Goal: Task Accomplishment & Management: Complete application form

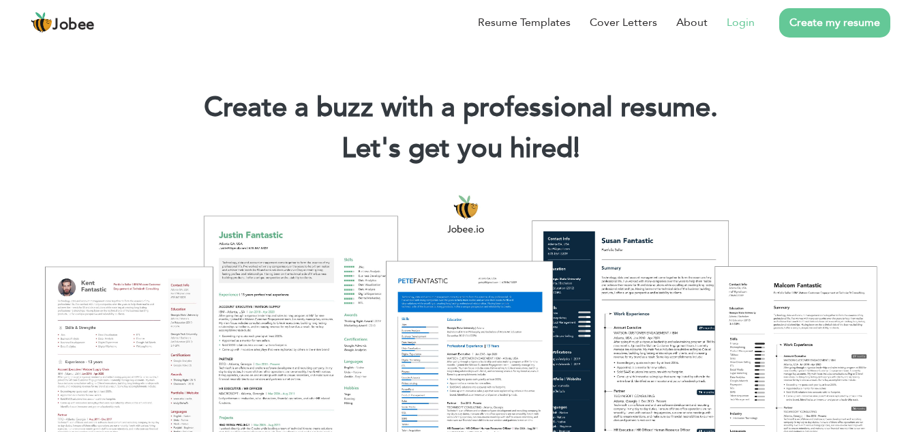
click at [745, 17] on link "Login" at bounding box center [741, 22] width 28 height 16
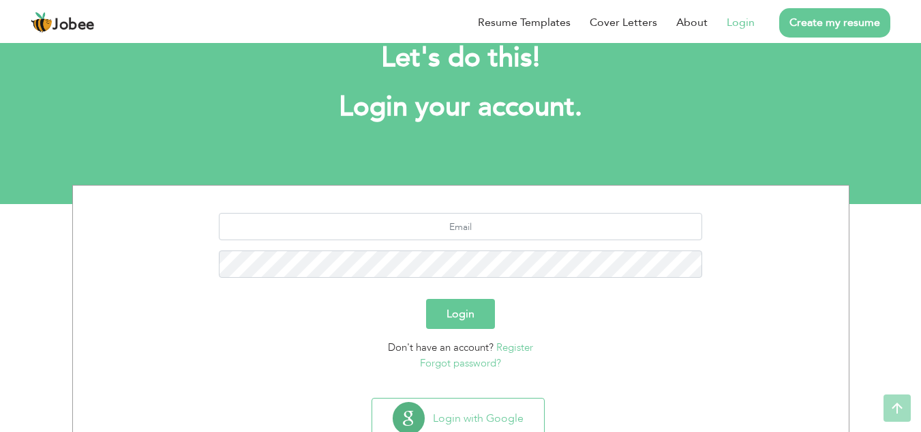
scroll to position [18, 0]
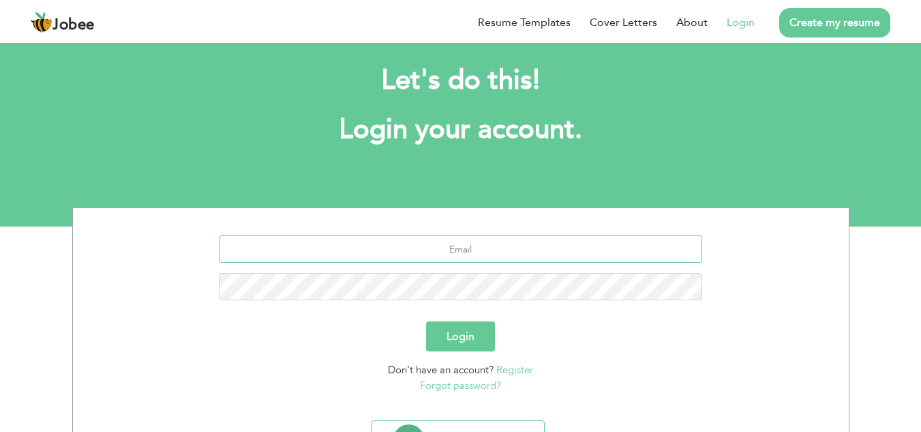
click at [472, 243] on input "text" at bounding box center [461, 248] width 484 height 27
type input "samiiurrehman1997@gmail.com"
click at [475, 335] on button "Login" at bounding box center [460, 336] width 69 height 30
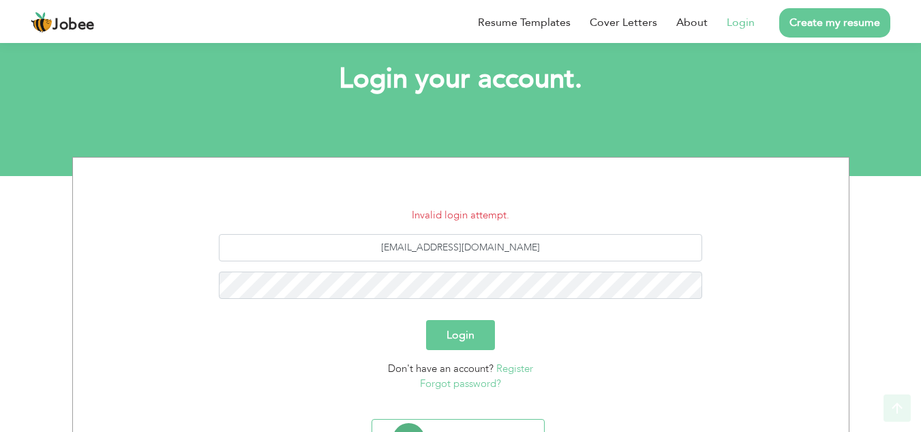
scroll to position [135, 0]
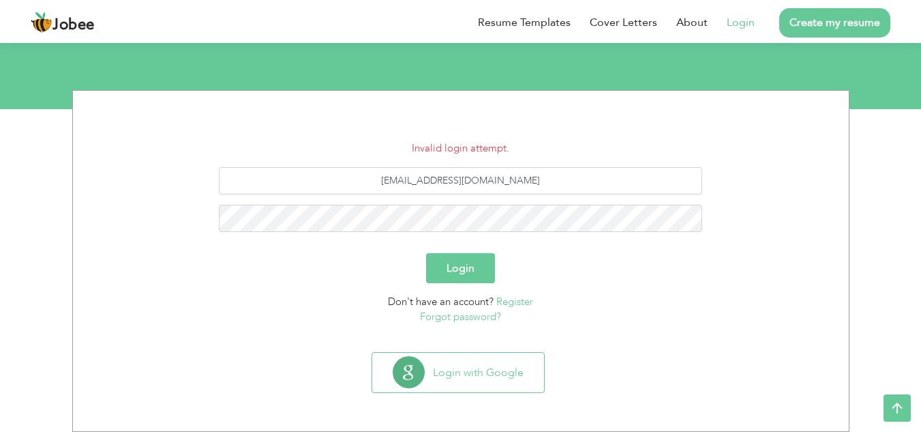
click at [483, 316] on link "Forgot password?" at bounding box center [460, 317] width 81 height 14
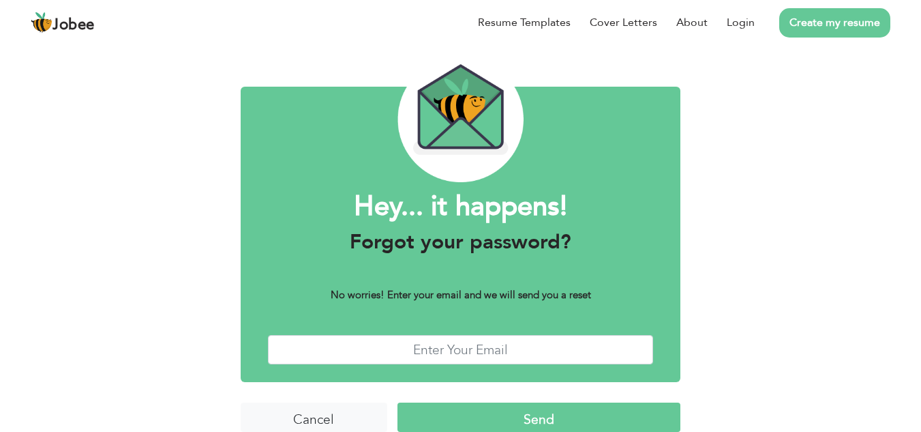
scroll to position [59, 0]
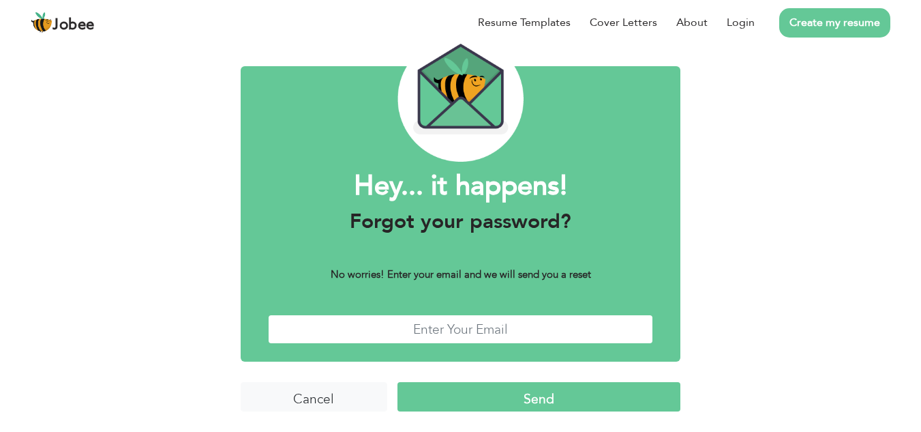
click at [503, 327] on input "text" at bounding box center [461, 328] width 386 height 29
type input "[EMAIL_ADDRESS][DOMAIN_NAME]"
click at [529, 395] on input "Send" at bounding box center [539, 396] width 283 height 29
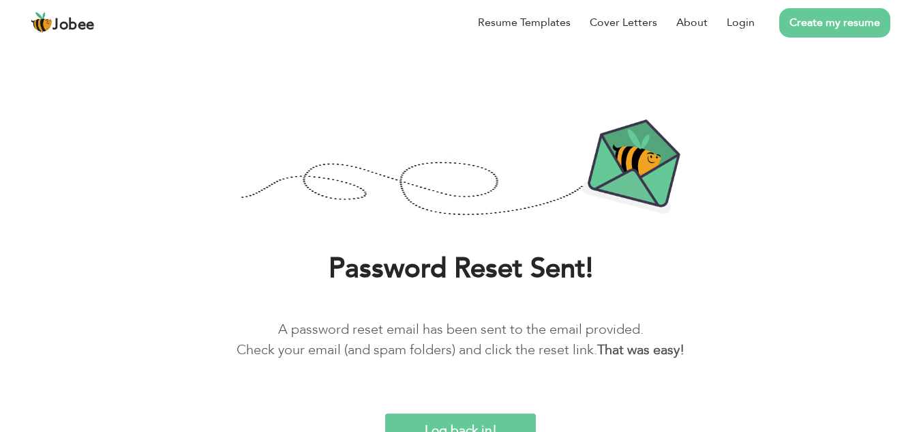
scroll to position [31, 0]
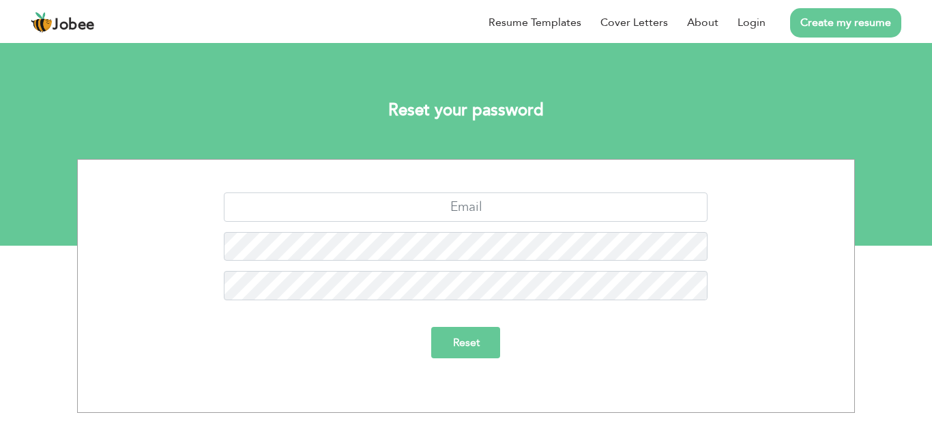
type input "[EMAIL_ADDRESS][DOMAIN_NAME]"
click at [451, 342] on input "Reset" at bounding box center [466, 342] width 69 height 31
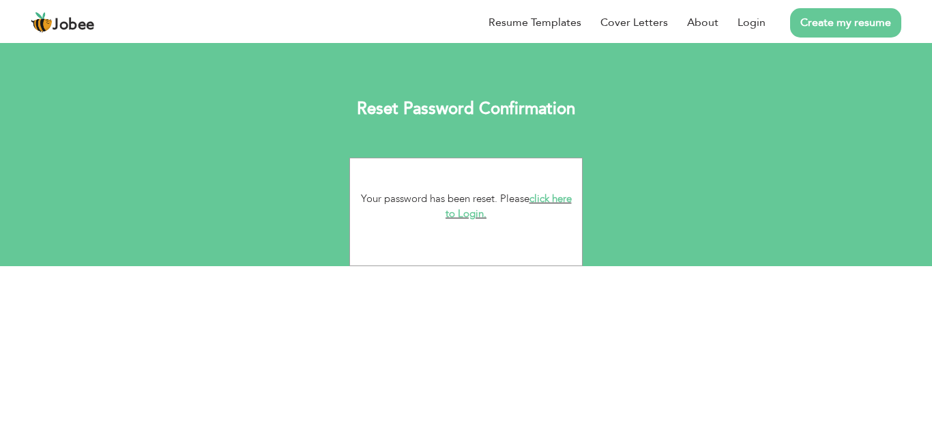
click at [458, 213] on link "click here to Login." at bounding box center [508, 206] width 126 height 29
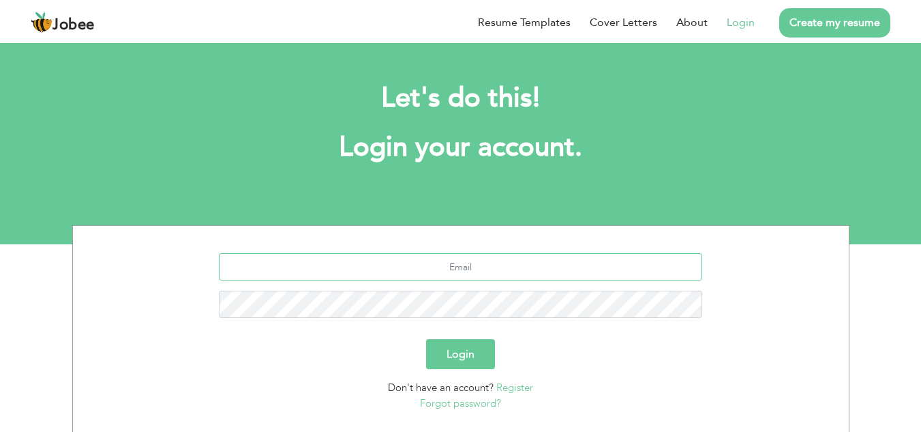
click at [471, 265] on input "text" at bounding box center [461, 266] width 484 height 27
type input "[EMAIL_ADDRESS][DOMAIN_NAME]"
click at [426, 339] on button "Login" at bounding box center [460, 354] width 69 height 30
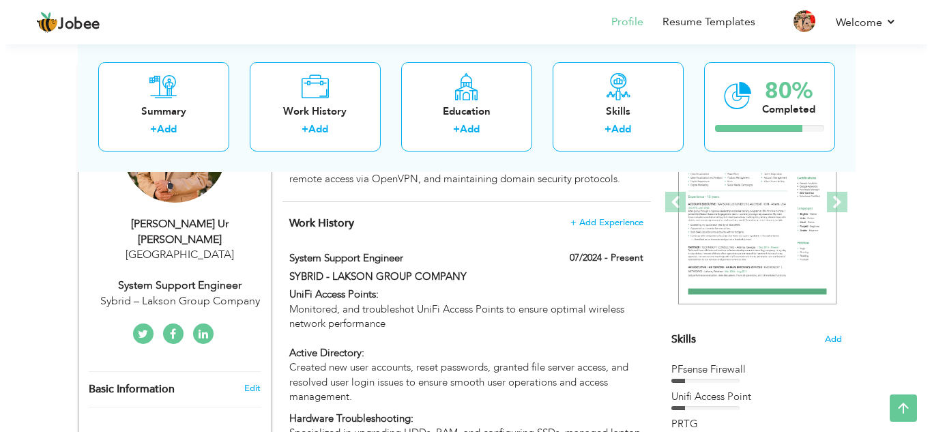
scroll to position [192, 0]
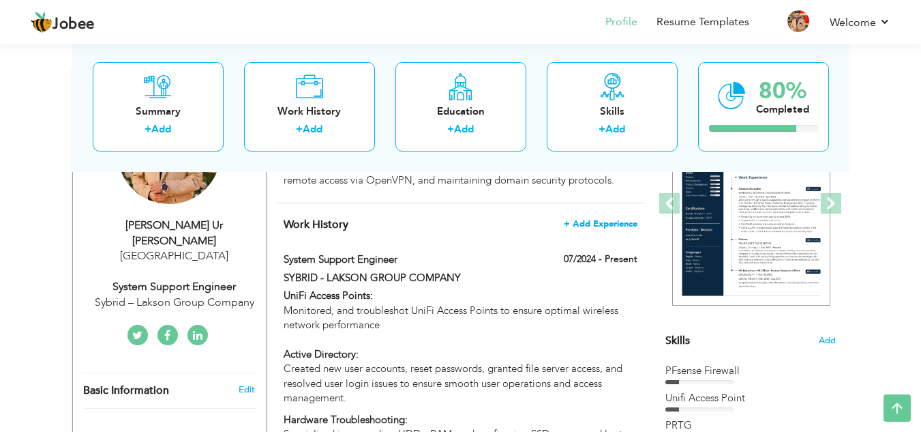
click at [613, 228] on span "+ Add Experience" at bounding box center [601, 224] width 74 height 10
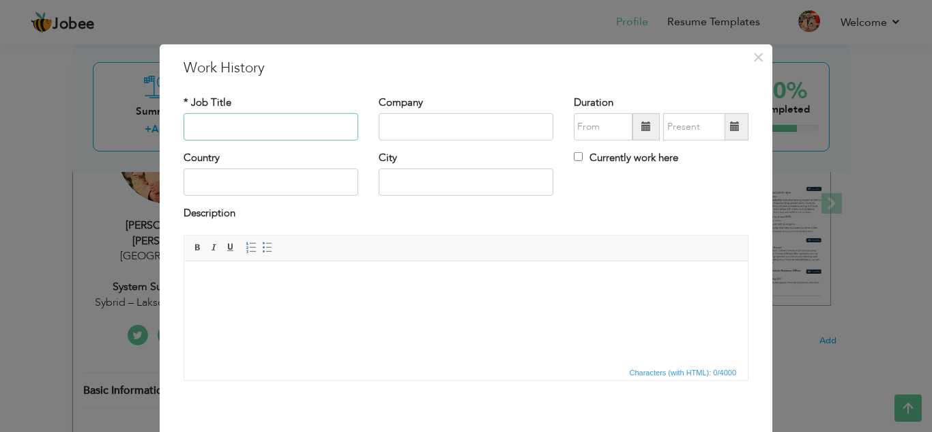
click at [295, 130] on input "text" at bounding box center [270, 126] width 175 height 27
type input "Network Engineer"
click at [396, 123] on input "text" at bounding box center [466, 126] width 175 height 27
click at [488, 65] on h3 "Work History" at bounding box center [465, 67] width 565 height 20
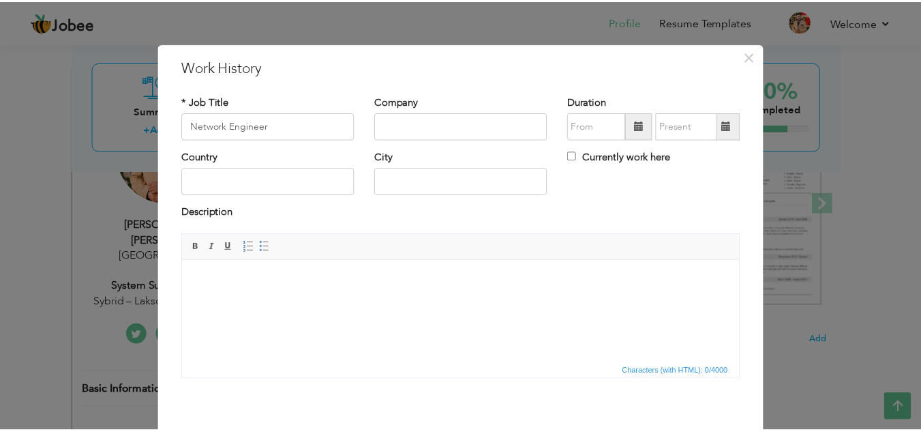
scroll to position [0, 0]
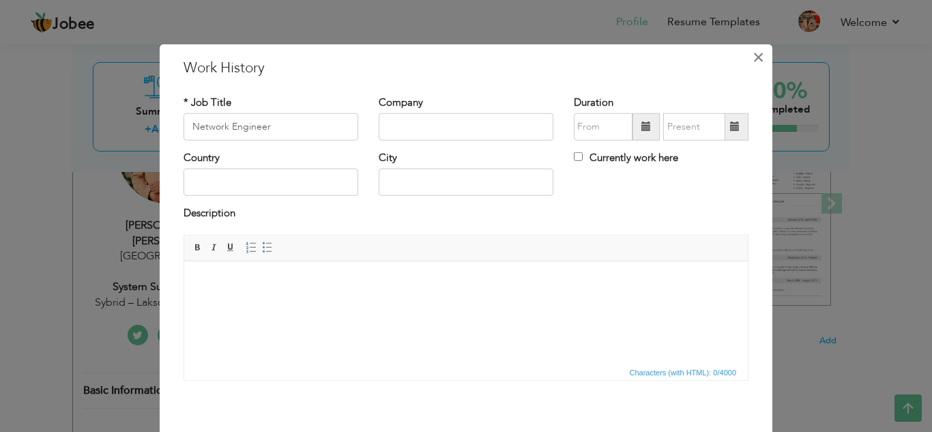
click at [752, 59] on span "×" at bounding box center [758, 56] width 12 height 25
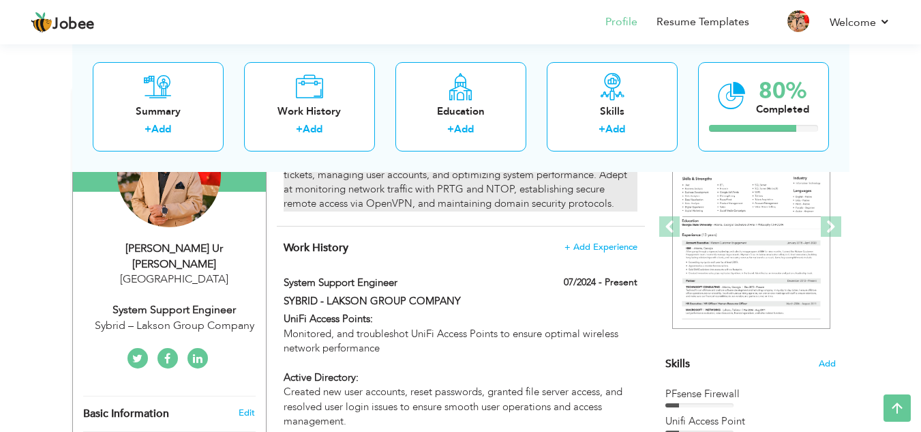
scroll to position [192, 0]
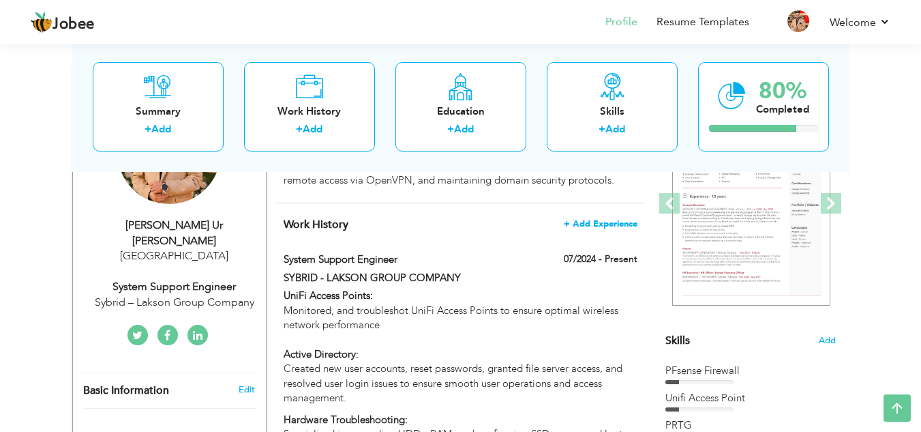
click at [589, 228] on span "+ Add Experience" at bounding box center [601, 224] width 74 height 10
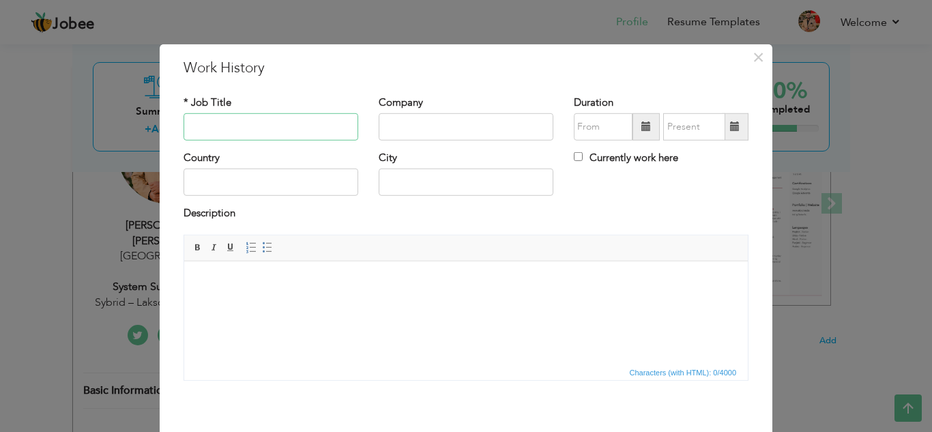
click at [335, 121] on input "text" at bounding box center [270, 126] width 175 height 27
click at [757, 59] on span "×" at bounding box center [758, 56] width 12 height 25
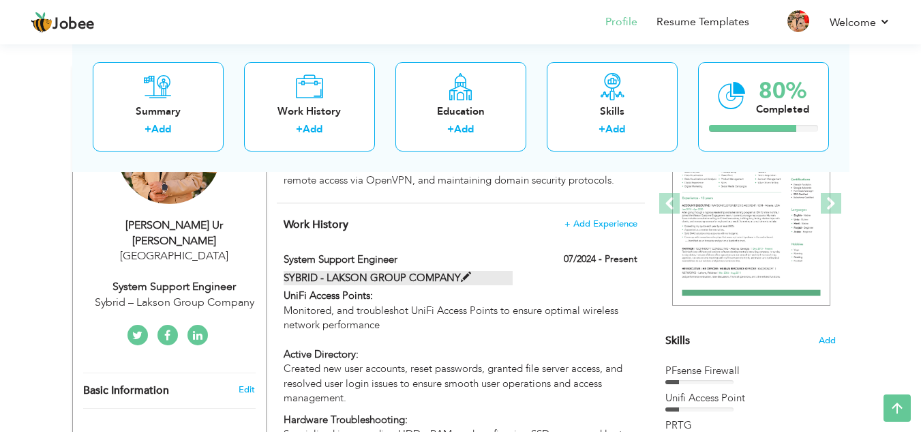
click at [466, 282] on span at bounding box center [466, 277] width 10 height 10
type input "System Support Engineer"
type input "SYBRID - LAKSON GROUP COMPANY"
type input "07/2024"
checkbox input "true"
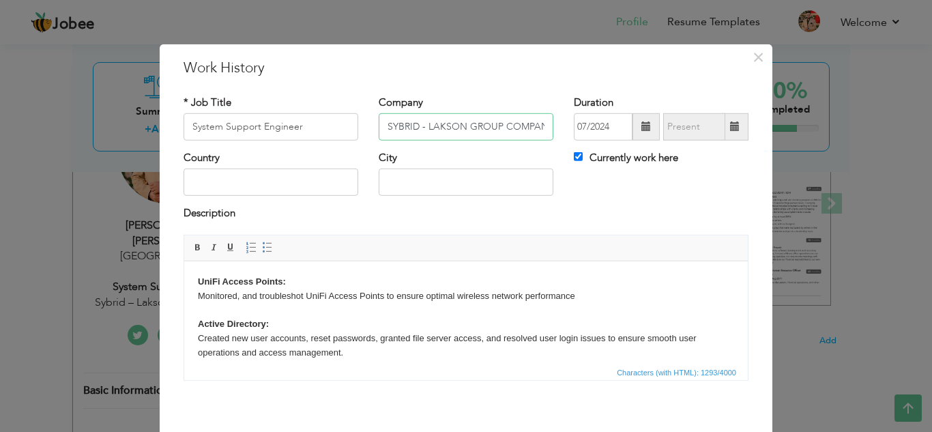
click at [410, 122] on input "SYBRID - LAKSON GROUP COMPANY" at bounding box center [466, 126] width 175 height 27
click at [755, 57] on span "×" at bounding box center [758, 56] width 12 height 25
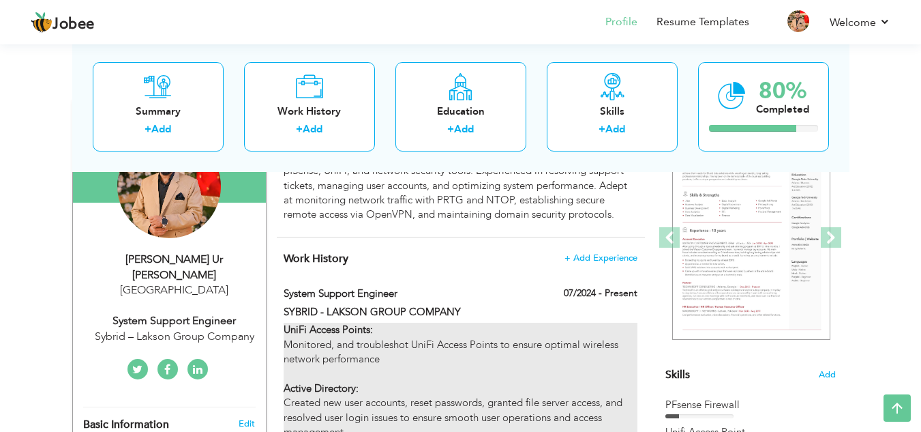
scroll to position [226, 0]
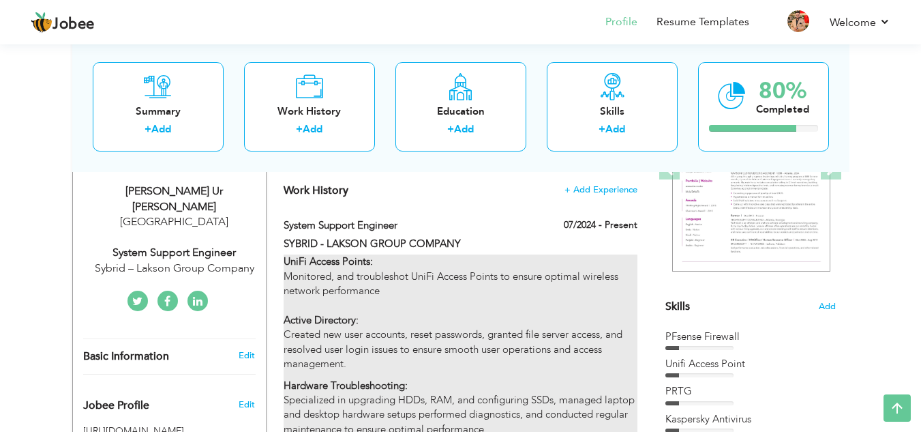
drag, startPoint x: 273, startPoint y: 221, endPoint x: 356, endPoint y: 329, distance: 136.1
click at [356, 329] on div "CV Import Profile Strength 0% Select an Item from right menu Work History * Job…" at bounding box center [461, 417] width 389 height 772
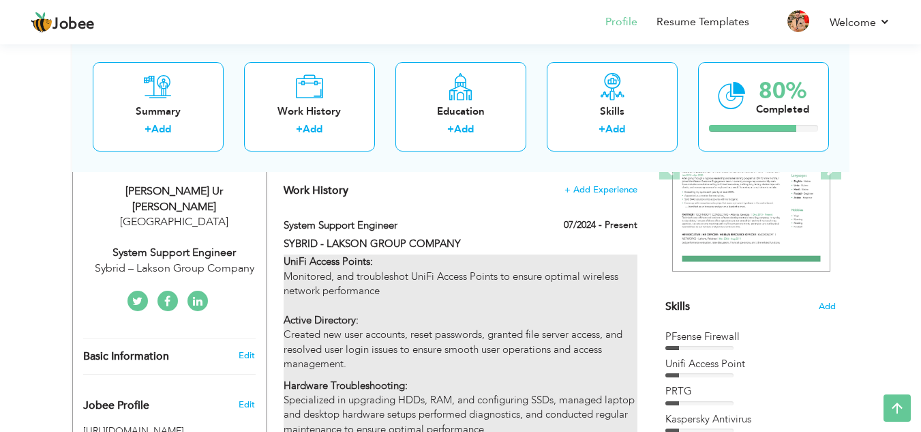
drag, startPoint x: 356, startPoint y: 329, endPoint x: 398, endPoint y: 353, distance: 48.6
click at [398, 353] on p "UniFi Access Points: Monitored, and troubleshot UniFi Access Points to ensure o…" at bounding box center [460, 312] width 353 height 117
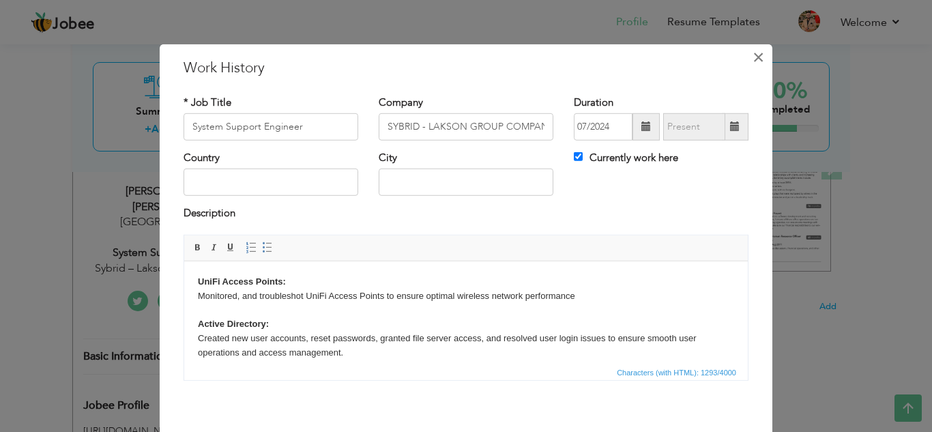
click at [752, 57] on span "×" at bounding box center [758, 56] width 12 height 25
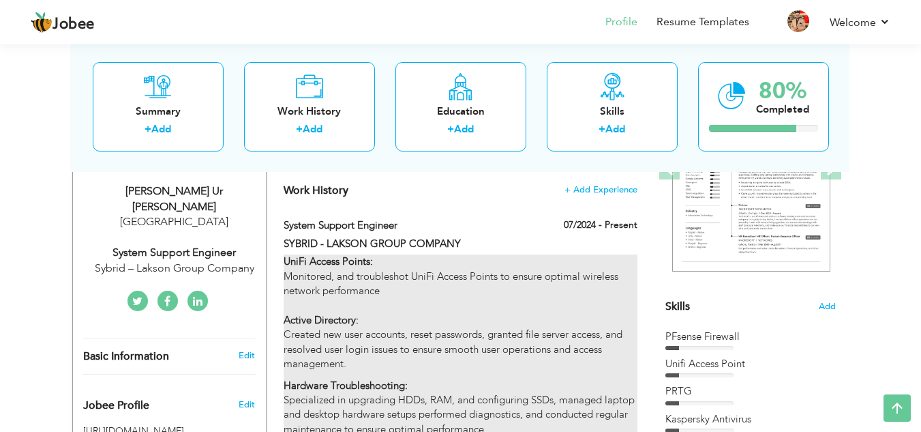
drag, startPoint x: 271, startPoint y: 267, endPoint x: 364, endPoint y: 344, distance: 121.1
click at [364, 344] on div "CV Import Profile Strength 0% Select an Item from right menu Work History * Job…" at bounding box center [461, 417] width 389 height 772
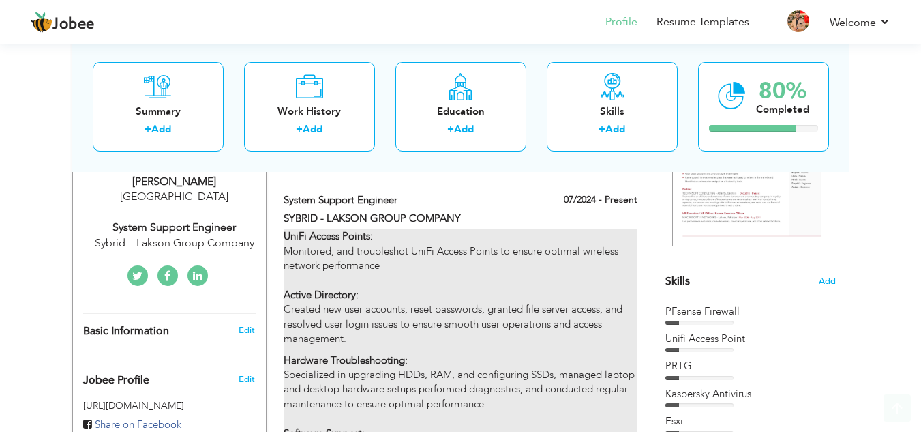
scroll to position [273, 0]
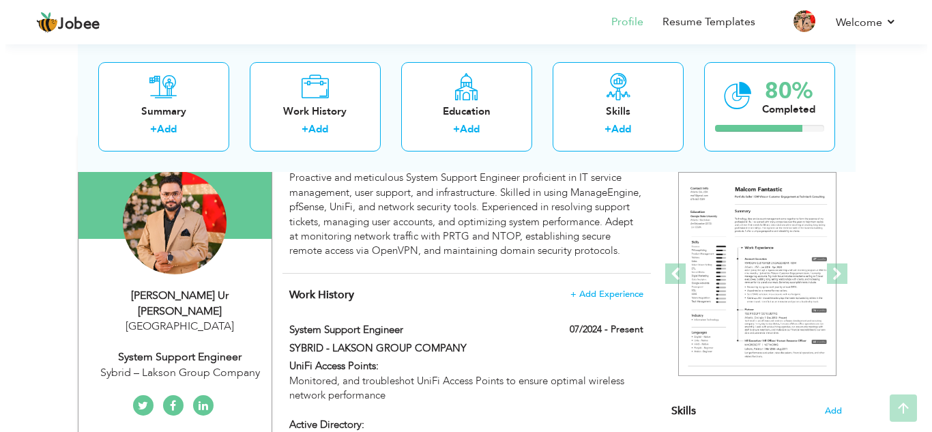
scroll to position [136, 0]
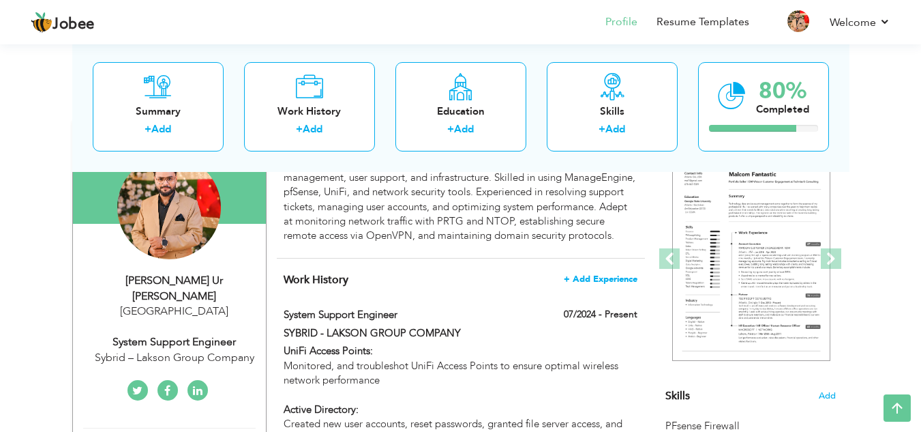
click at [615, 284] on span "+ Add Experience" at bounding box center [601, 279] width 74 height 10
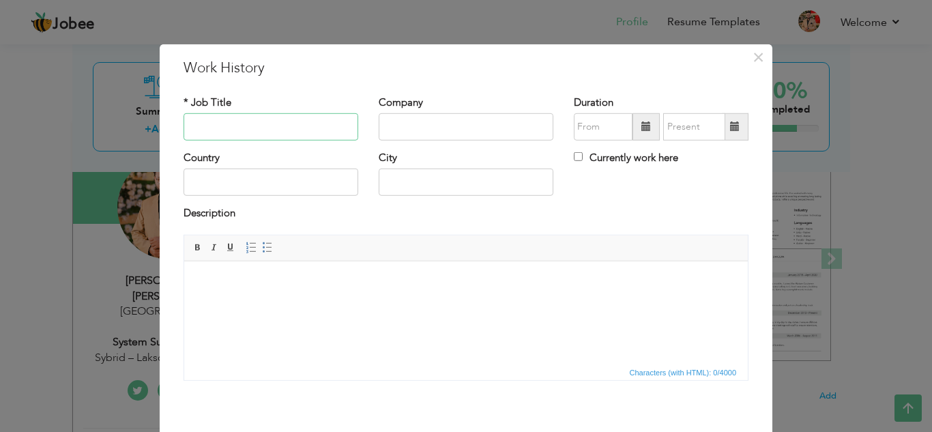
click at [285, 129] on input "text" at bounding box center [270, 126] width 175 height 27
type input "Network Engineer"
click at [458, 127] on input "text" at bounding box center [466, 126] width 175 height 27
paste input "SYBRID - LAKSON GROUP COMPANY"
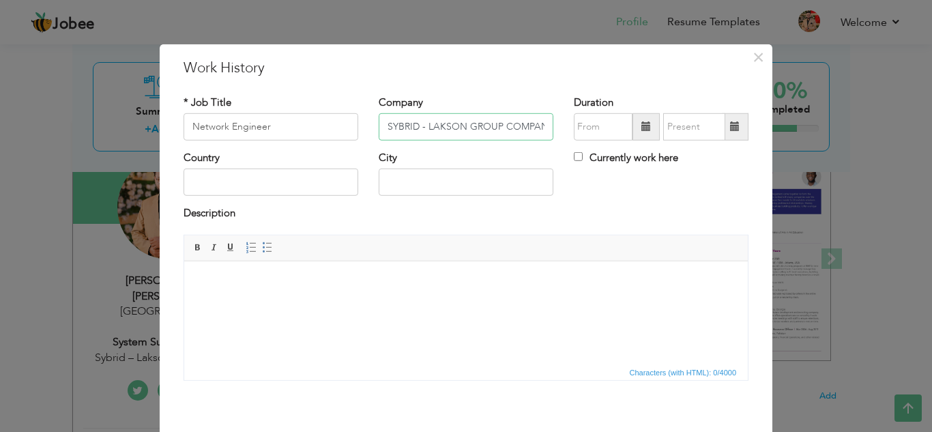
scroll to position [0, 7]
type input "SYBRID - LAKSON GROUP COMPANY"
click at [641, 130] on span at bounding box center [646, 126] width 10 height 10
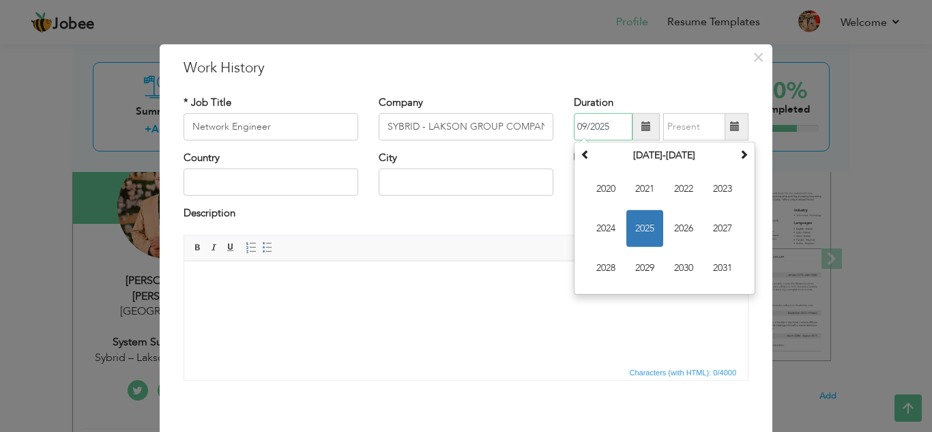
click at [635, 220] on span "2025" at bounding box center [644, 228] width 37 height 37
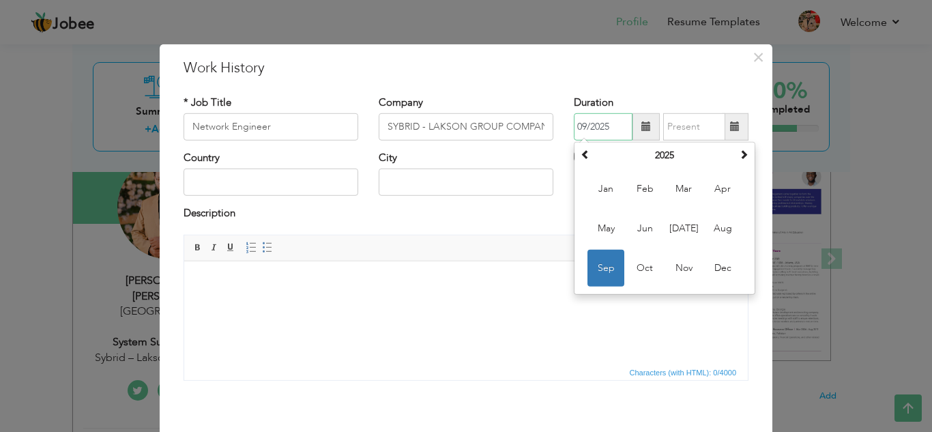
click at [685, 226] on span "Jul" at bounding box center [683, 228] width 37 height 37
type input "07/2025"
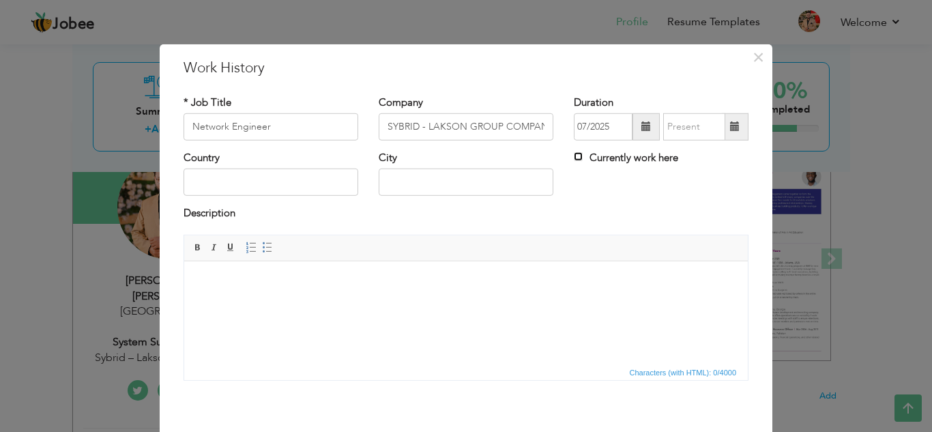
click at [576, 158] on input "Currently work here" at bounding box center [578, 156] width 9 height 9
checkbox input "true"
click at [321, 189] on input "text" at bounding box center [270, 181] width 175 height 27
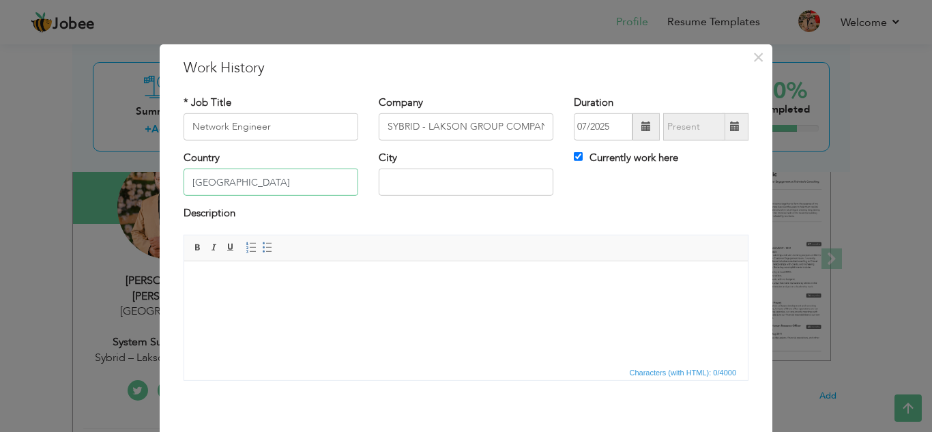
click at [323, 183] on input "[GEOGRAPHIC_DATA]" at bounding box center [270, 181] width 175 height 27
type input "P"
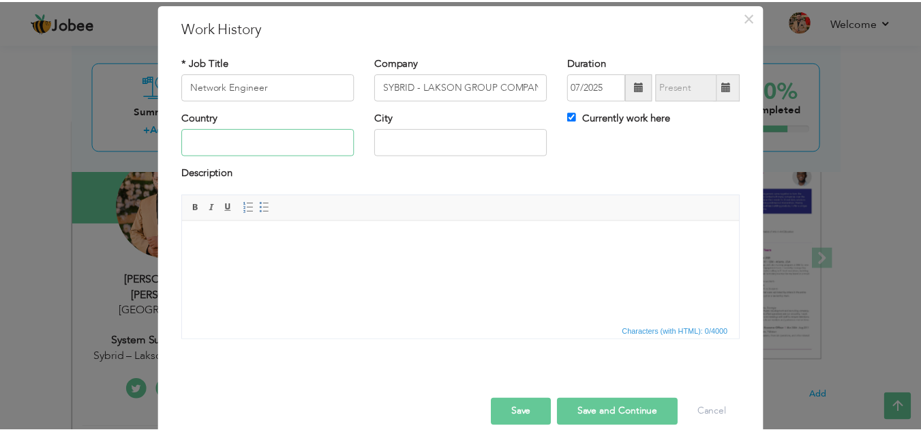
scroll to position [59, 0]
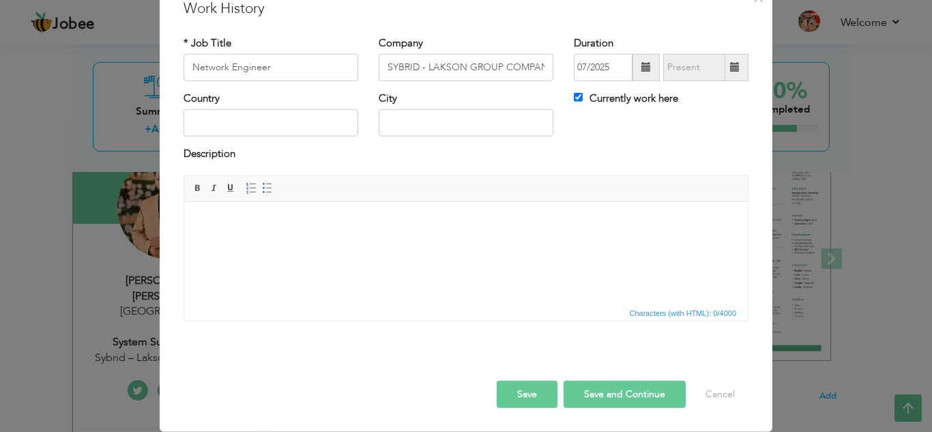
click at [536, 394] on button "Save" at bounding box center [526, 394] width 61 height 27
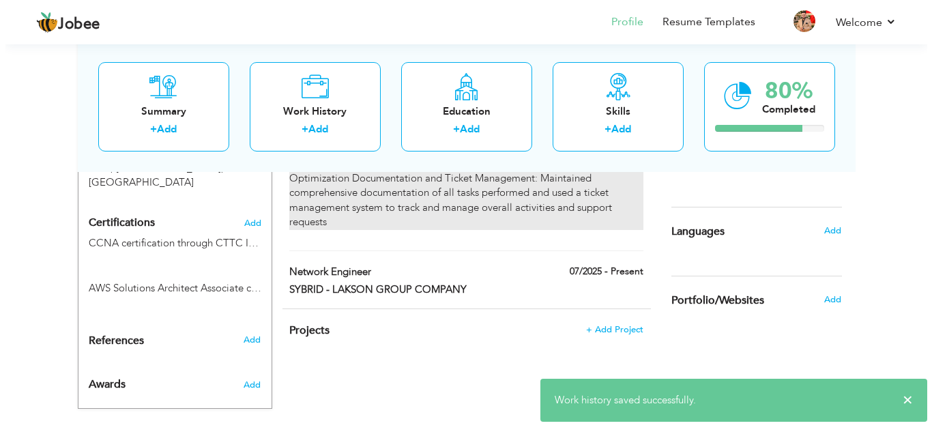
scroll to position [653, 0]
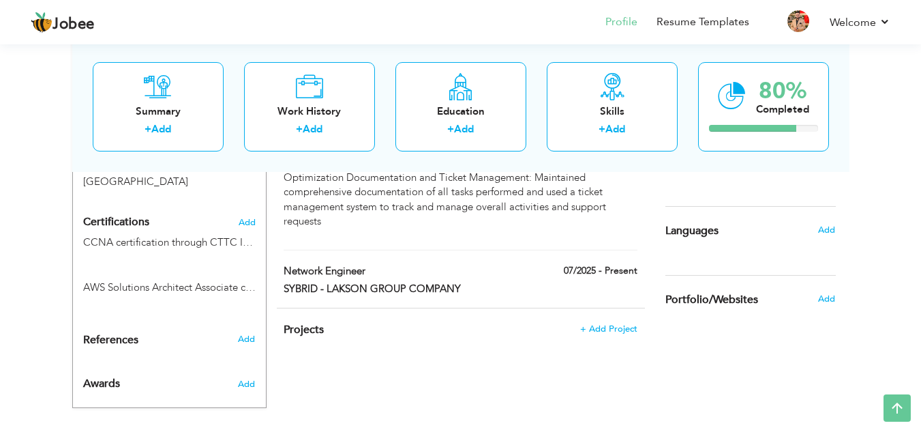
click at [517, 297] on div "SYBRID - LAKSON GROUP COMPANY" at bounding box center [398, 291] width 250 height 18
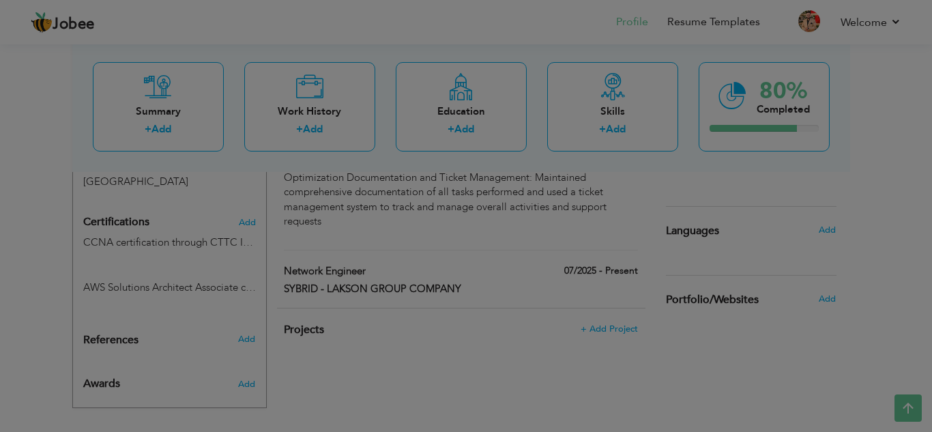
scroll to position [0, 0]
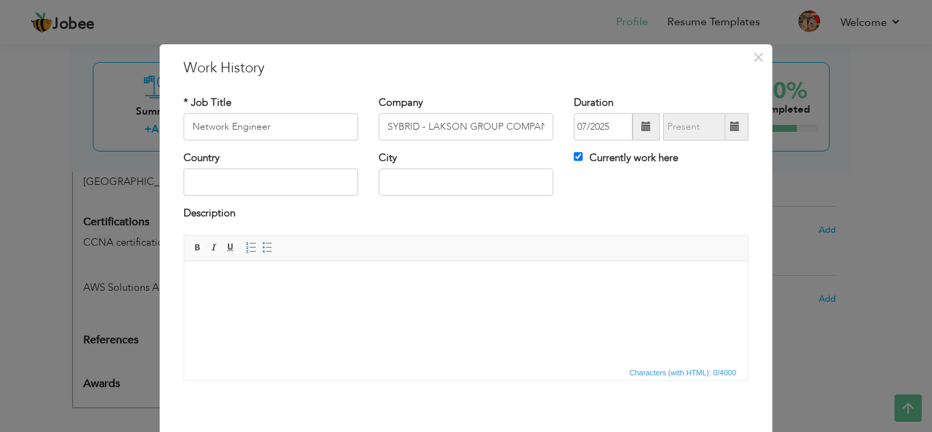
click at [363, 302] on html at bounding box center [465, 282] width 563 height 42
click at [758, 59] on span "×" at bounding box center [758, 56] width 12 height 25
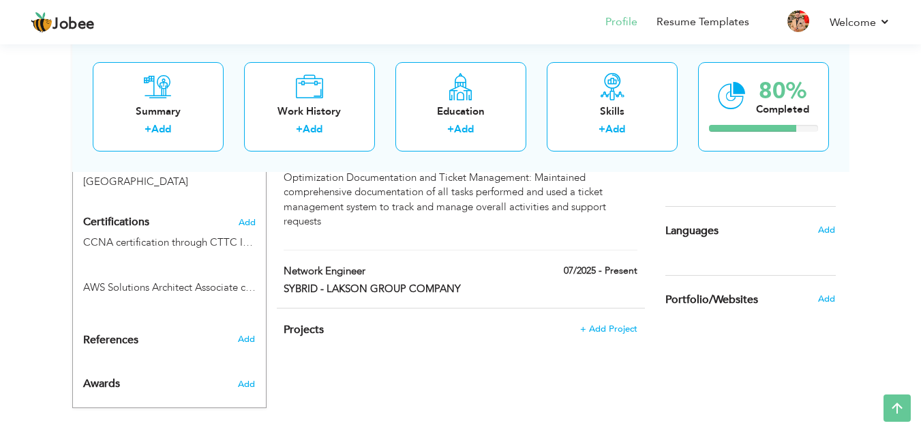
click at [526, 281] on div "07/2025 - Present" at bounding box center [585, 272] width 125 height 17
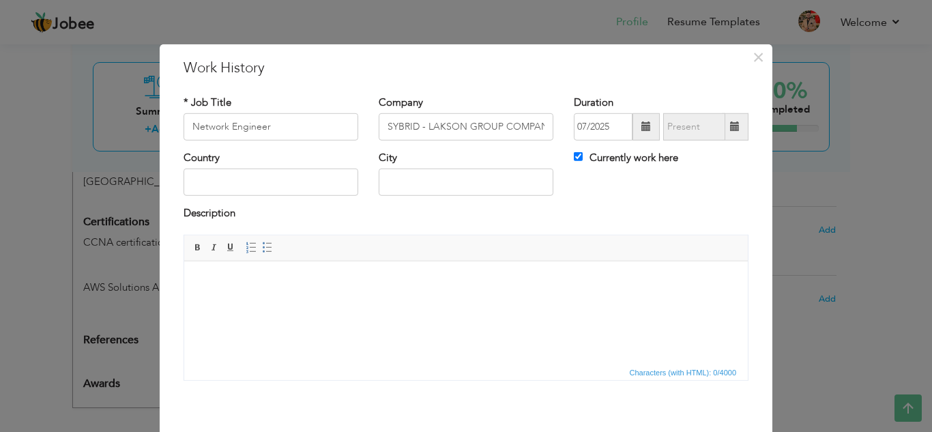
click at [310, 302] on html at bounding box center [465, 282] width 563 height 42
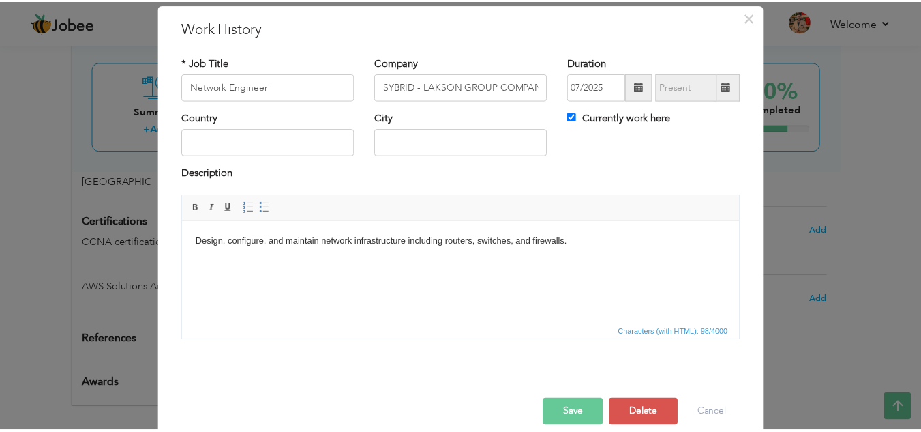
scroll to position [59, 0]
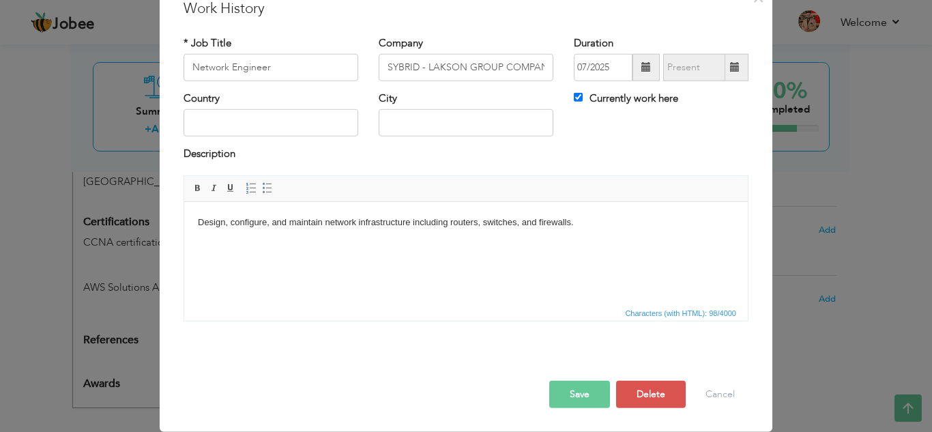
click at [583, 390] on button "Save" at bounding box center [579, 394] width 61 height 27
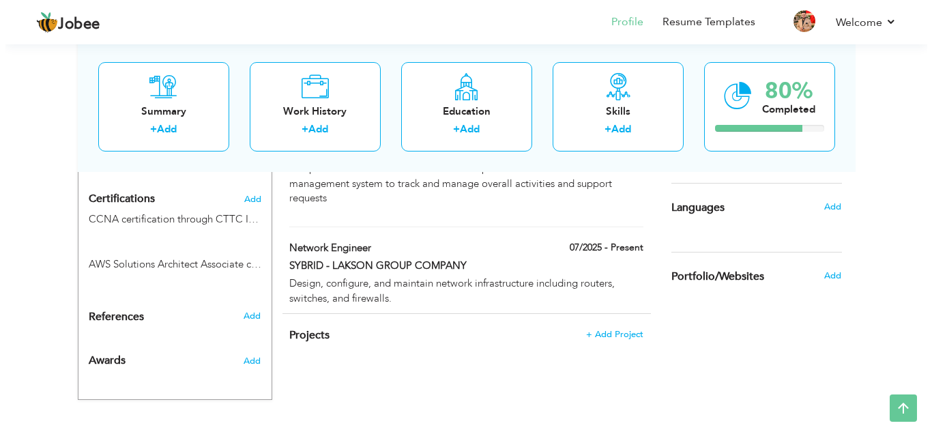
scroll to position [681, 0]
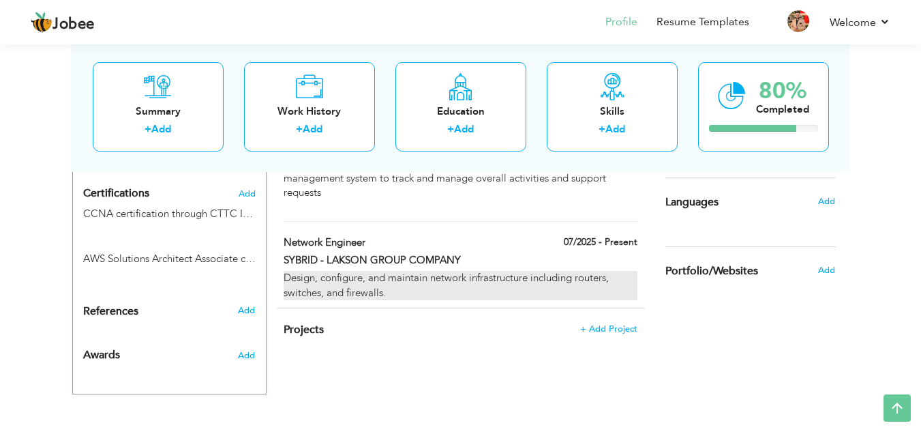
click at [504, 296] on div "Design, configure, and maintain network infrastructure including routers, switc…" at bounding box center [460, 285] width 353 height 29
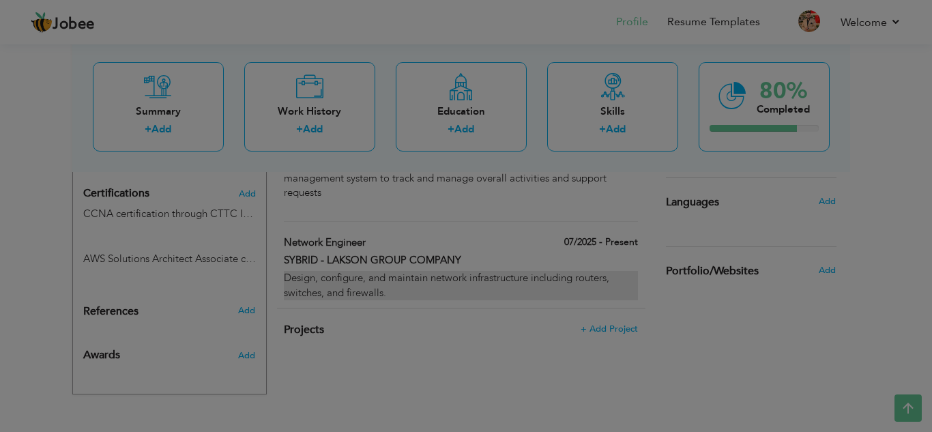
scroll to position [0, 0]
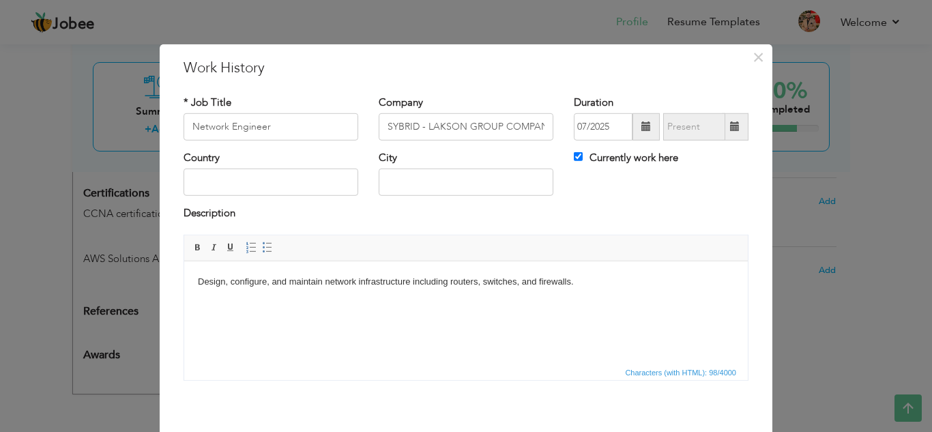
click at [592, 286] on body "Design, configure, and maintain network infrastructure including routers, switc…" at bounding box center [466, 281] width 536 height 14
click at [381, 314] on span "Paste" at bounding box center [407, 311] width 71 height 16
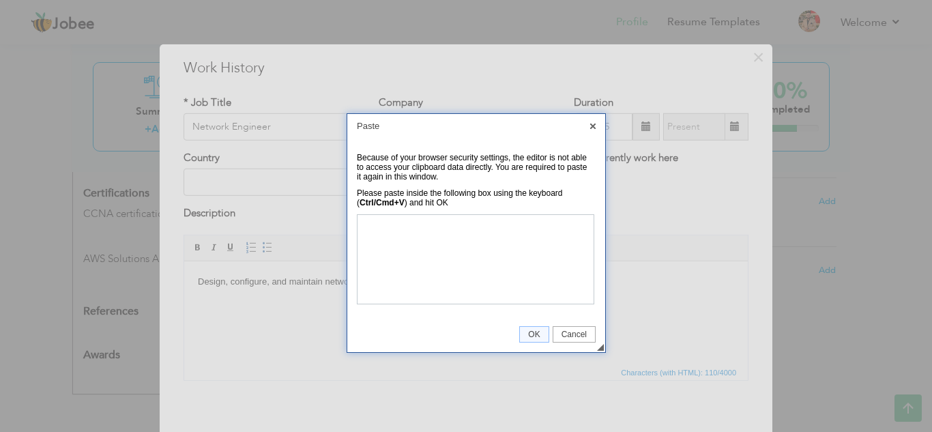
click at [420, 309] on td at bounding box center [476, 260] width 239 height 99
click at [591, 125] on link "X" at bounding box center [593, 126] width 12 height 12
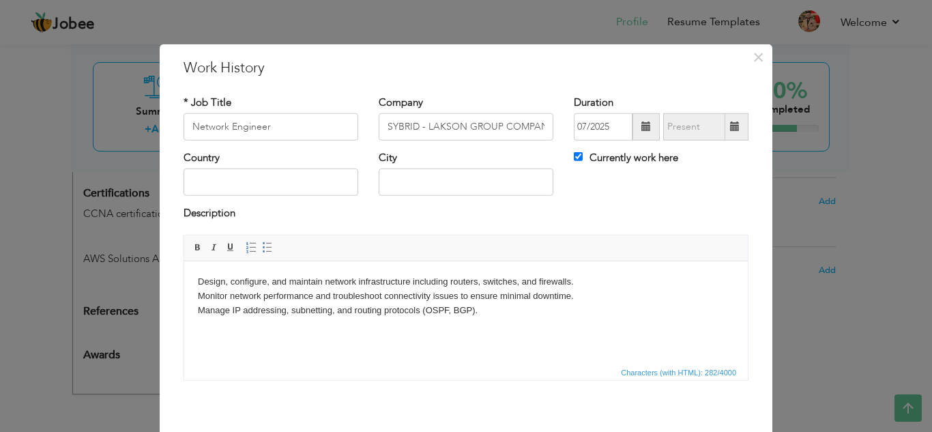
click at [398, 344] on html "Design, configure, and maintain network infrastructure including routers, switc…" at bounding box center [465, 303] width 563 height 84
click at [344, 359] on html "Design, configure, and maintain network infrastructure including routers, switc…" at bounding box center [465, 310] width 563 height 98
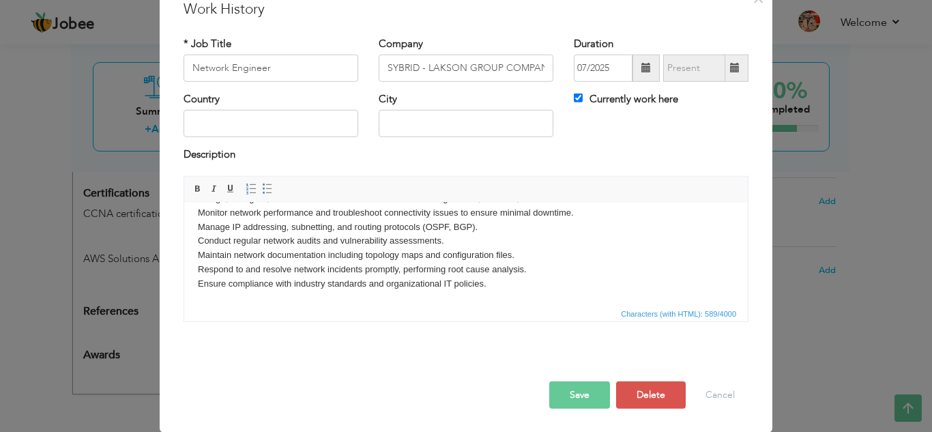
scroll to position [59, 0]
click at [580, 389] on button "Save" at bounding box center [579, 394] width 61 height 27
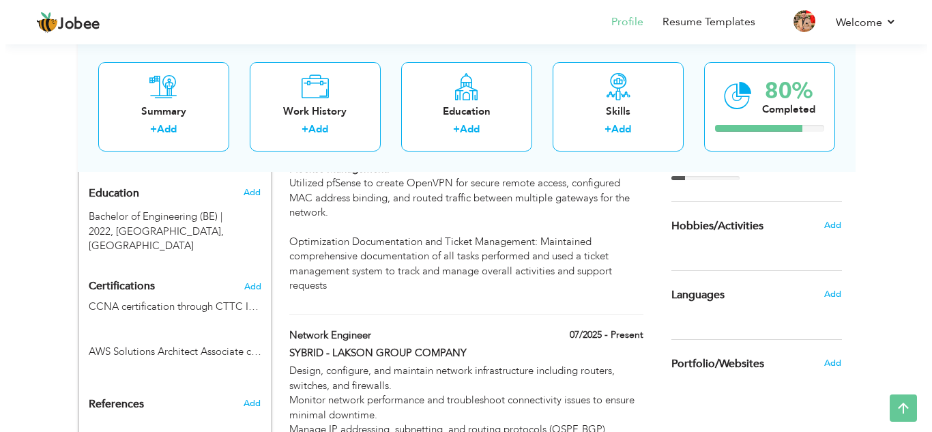
scroll to position [608, 0]
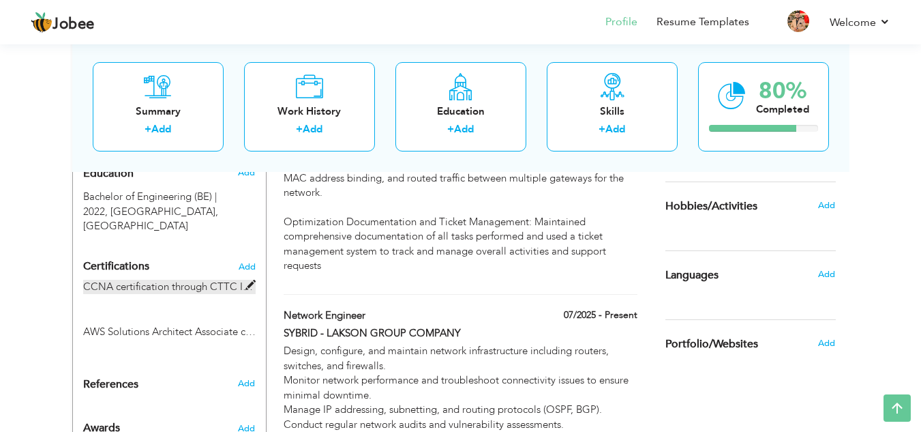
click at [175, 280] on label "CCNA certification through CTTC Institute - currently pursuing" at bounding box center [169, 287] width 173 height 14
type input "CCNA certification through CTTC Institute - currently pursuing"
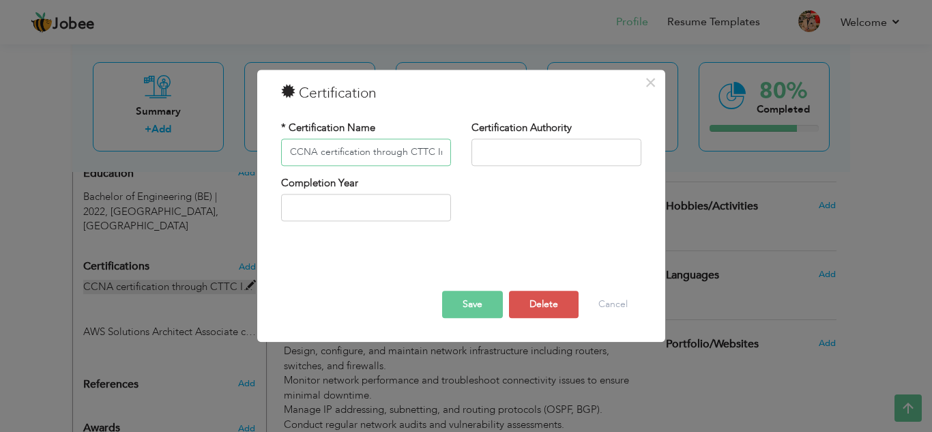
scroll to position [0, 112]
type input "2025"
click at [400, 206] on input "2025" at bounding box center [366, 207] width 170 height 27
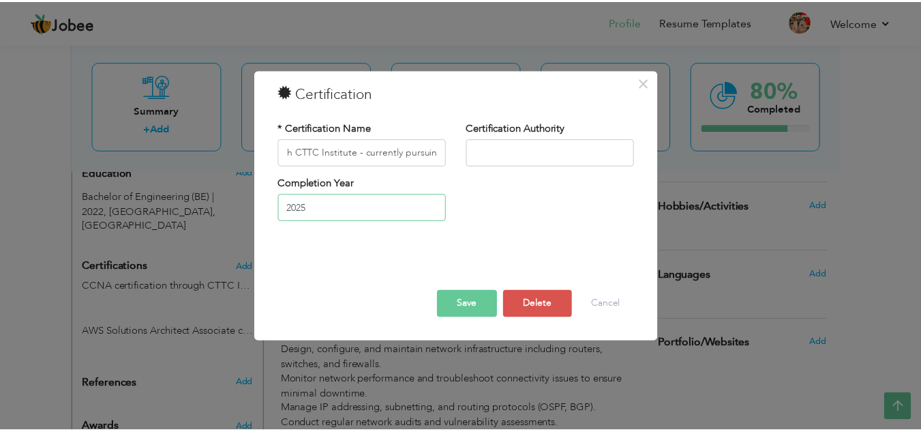
scroll to position [0, 0]
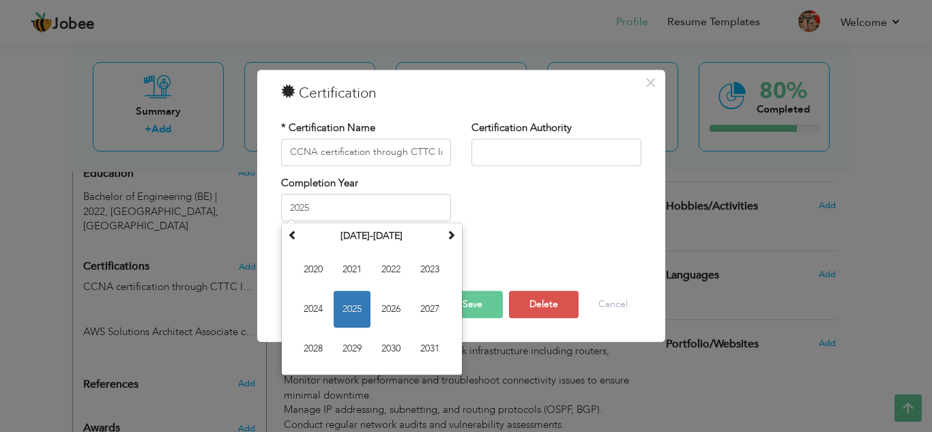
click at [495, 254] on div at bounding box center [461, 261] width 381 height 18
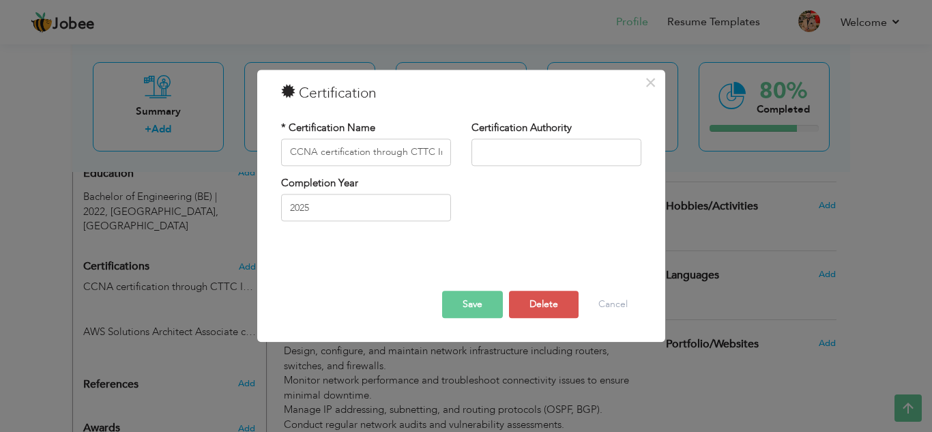
click at [172, 278] on div "× Certification * Certification Name CCNA certification through CTTC Institute …" at bounding box center [466, 216] width 932 height 432
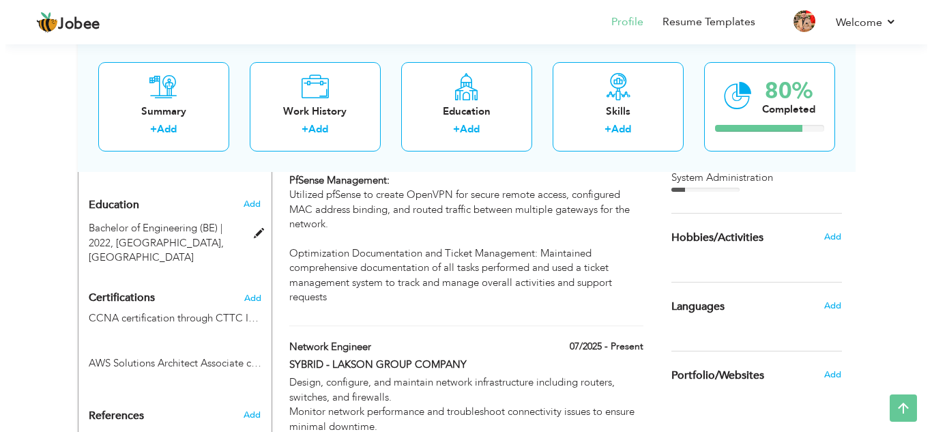
scroll to position [608, 0]
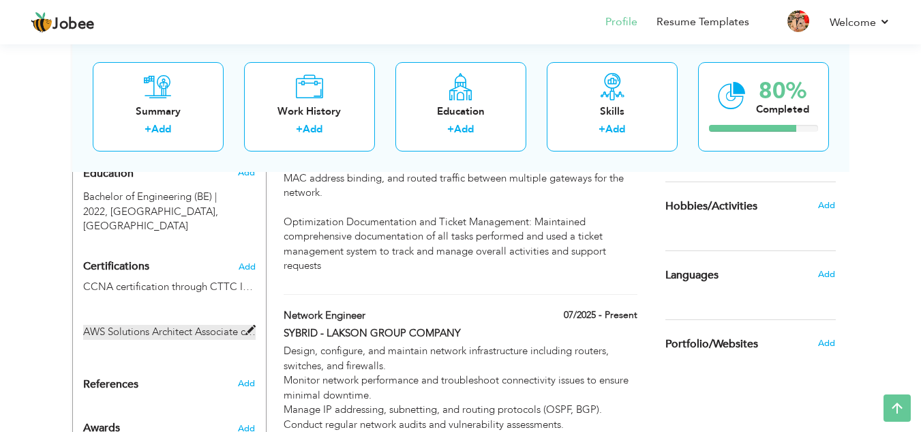
click at [188, 325] on label "AWS Solutions Architect Associate certification through NAVTTC - currently purs…" at bounding box center [169, 332] width 173 height 14
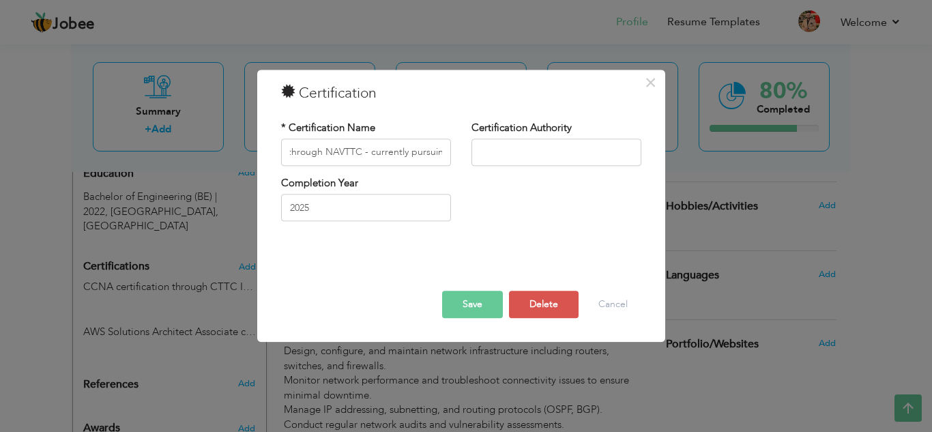
scroll to position [0, 0]
click at [476, 307] on button "Save" at bounding box center [472, 304] width 61 height 27
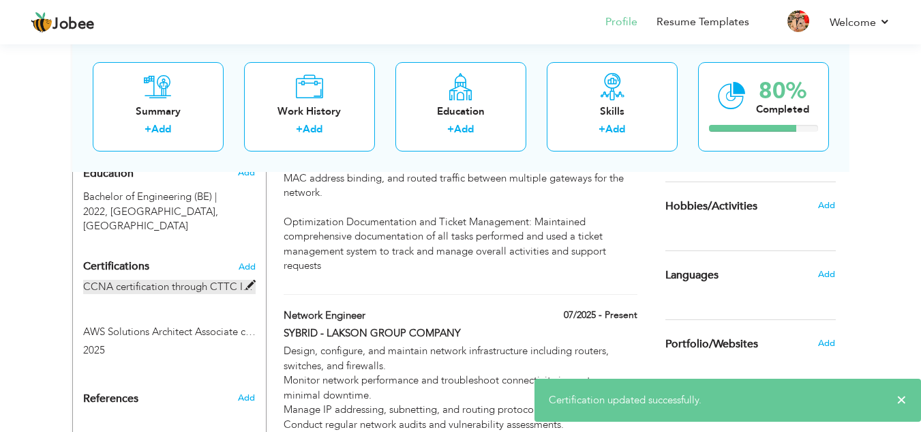
click at [185, 280] on label "CCNA certification through CTTC Institute - currently pursuing" at bounding box center [169, 287] width 173 height 14
type input "CCNA certification through CTTC Institute - currently pursuing"
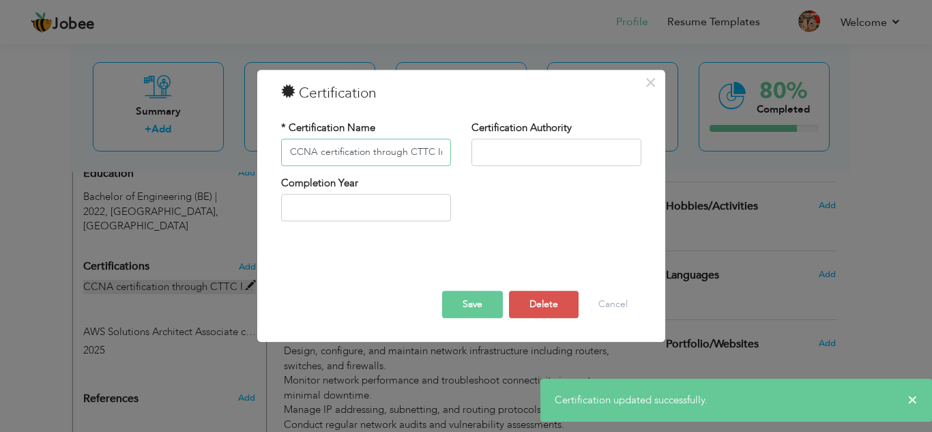
scroll to position [0, 112]
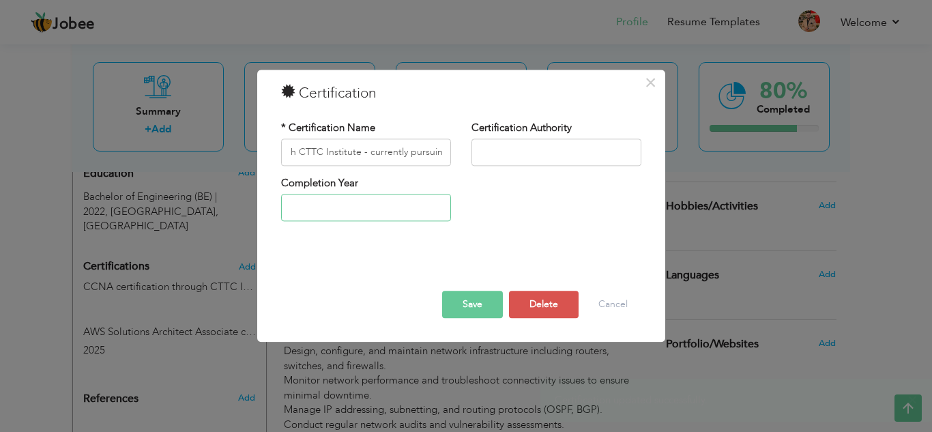
click at [398, 201] on input "text" at bounding box center [366, 207] width 170 height 27
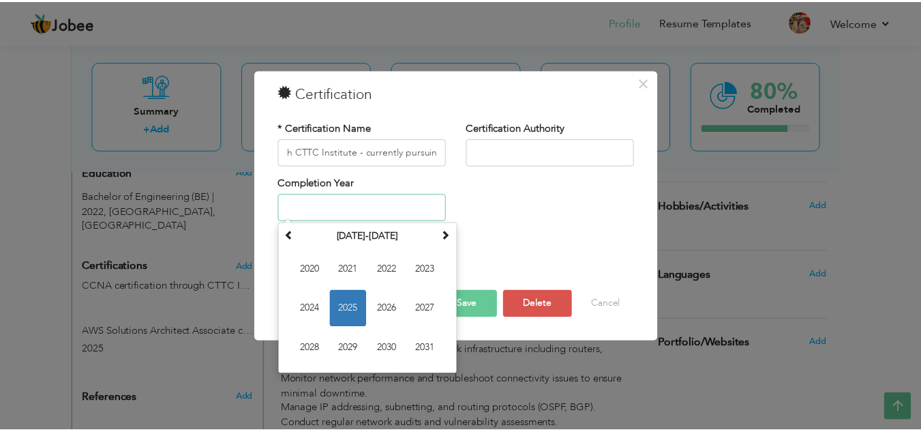
scroll to position [0, 0]
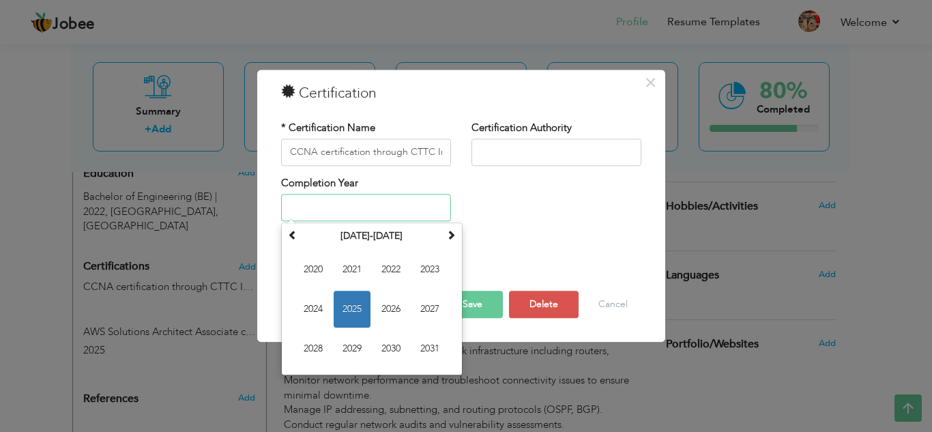
click at [345, 300] on span "2025" at bounding box center [351, 309] width 37 height 37
type input "2025"
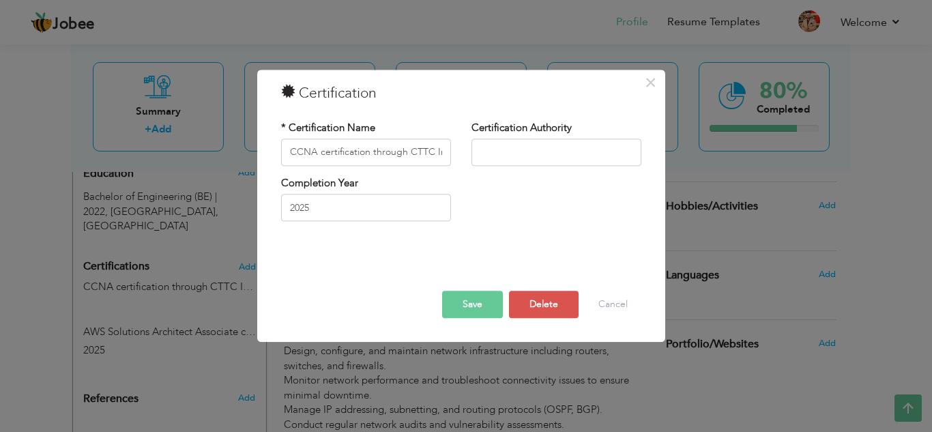
click at [473, 305] on button "Save" at bounding box center [472, 304] width 61 height 27
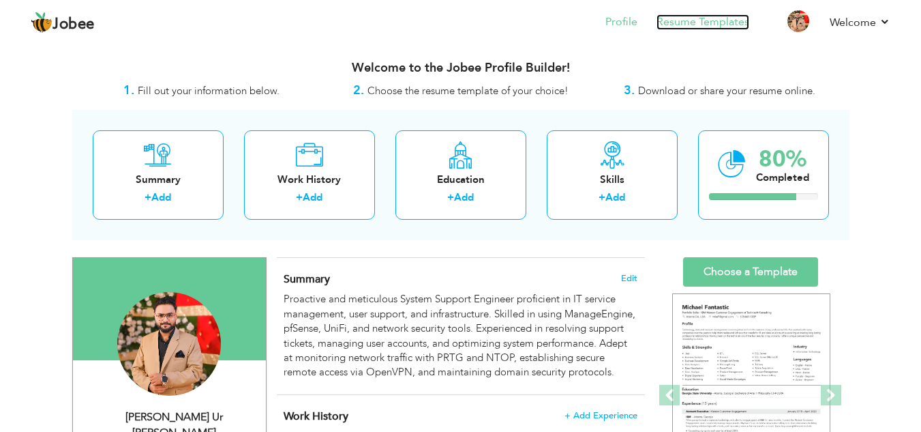
click at [704, 23] on link "Resume Templates" at bounding box center [703, 22] width 93 height 16
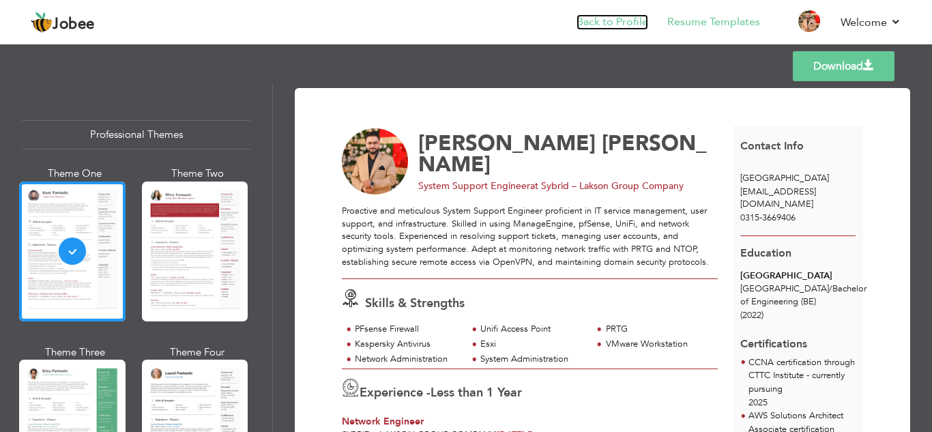
click at [621, 25] on link "Back to Profile" at bounding box center [612, 22] width 72 height 16
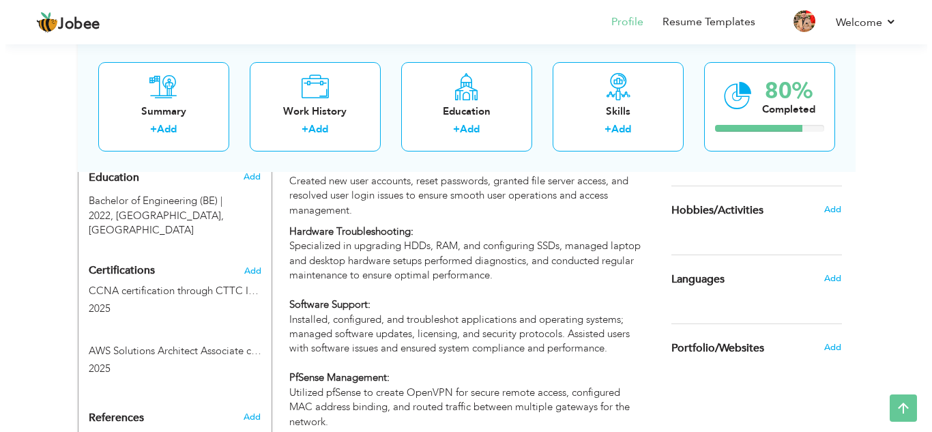
scroll to position [614, 0]
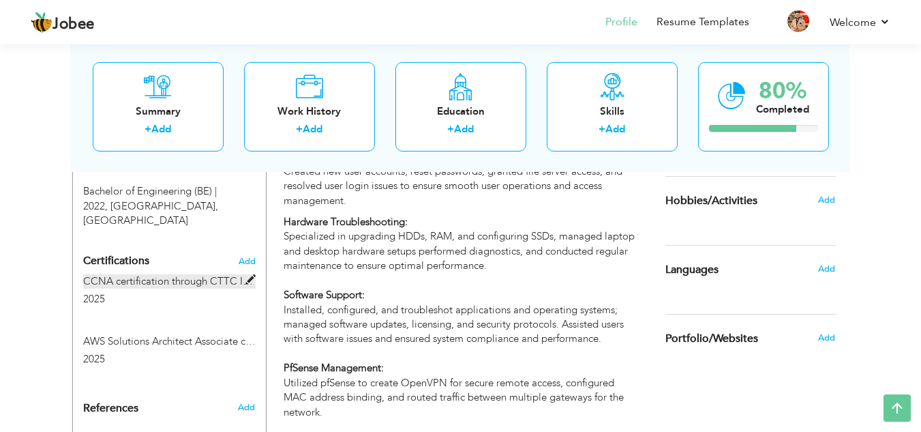
click at [199, 274] on label "CCNA certification through CTTC Institute - currently pursuing" at bounding box center [169, 281] width 173 height 14
type input "CCNA certification through CTTC Institute - currently pursuing"
type input "2025"
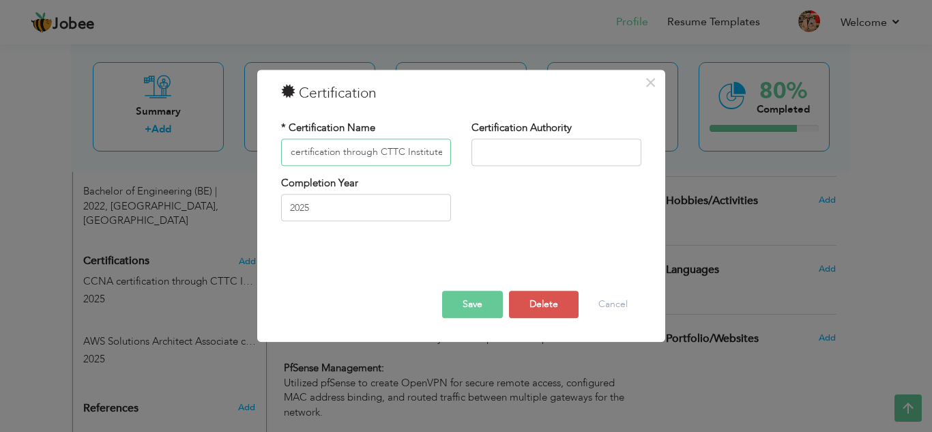
scroll to position [0, 27]
click at [472, 299] on button "Save" at bounding box center [472, 304] width 61 height 27
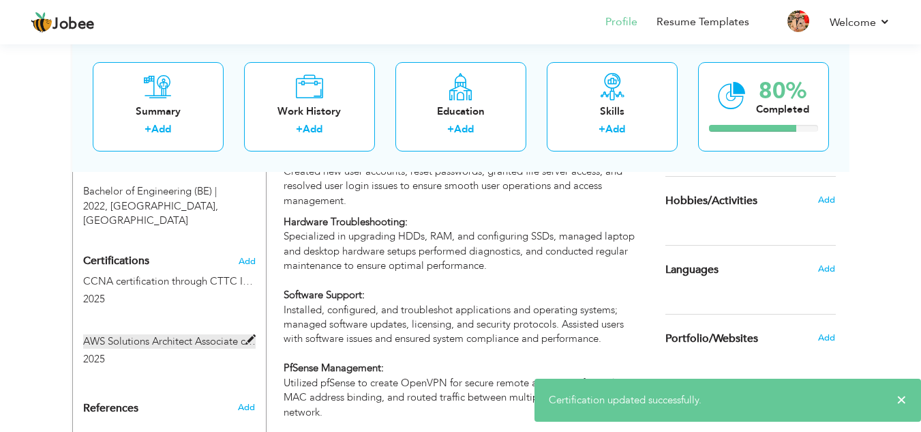
click at [154, 334] on label "AWS Solutions Architect Associate certification through NAVTTC - currently purs…" at bounding box center [169, 341] width 173 height 14
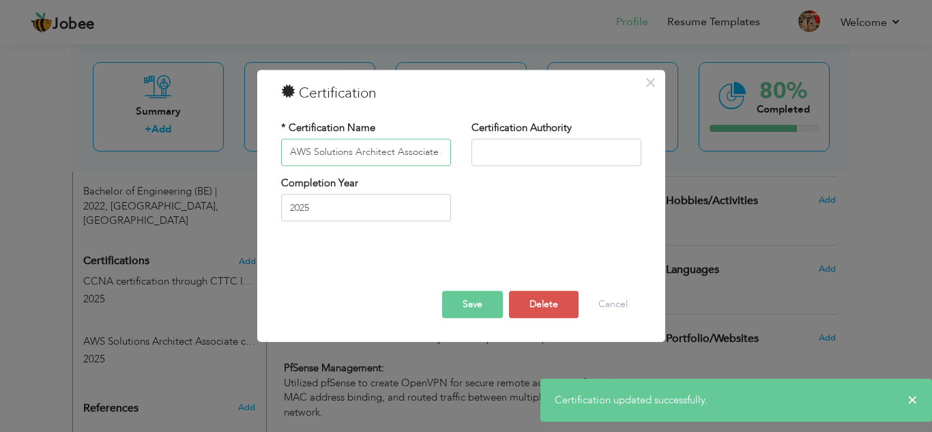
scroll to position [0, 206]
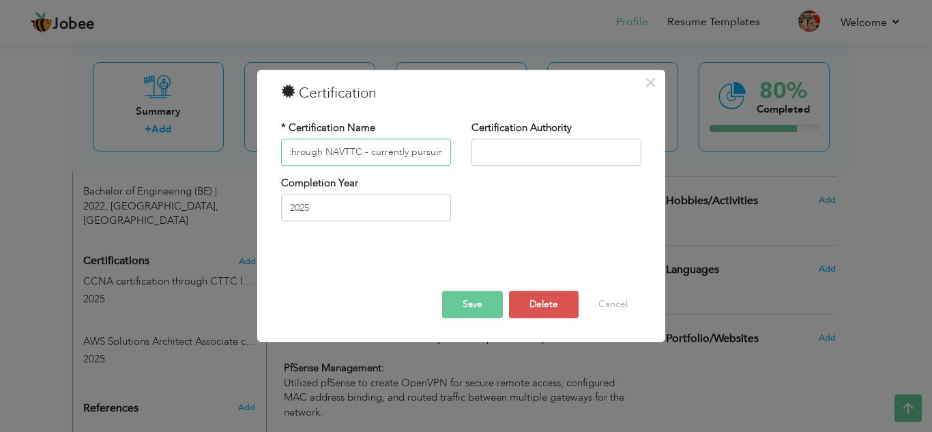
drag, startPoint x: 439, startPoint y: 151, endPoint x: 360, endPoint y: 156, distance: 79.3
click at [360, 156] on input "AWS Solutions Architect Associate certification through NAVTTC - currently purs…" at bounding box center [366, 151] width 170 height 27
type input "AWS Solutions Architect Associate certification through NAVTTC"
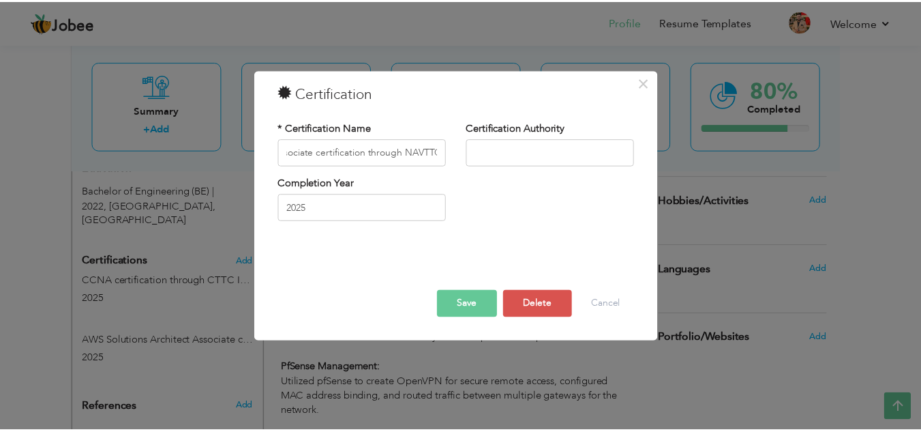
scroll to position [0, 0]
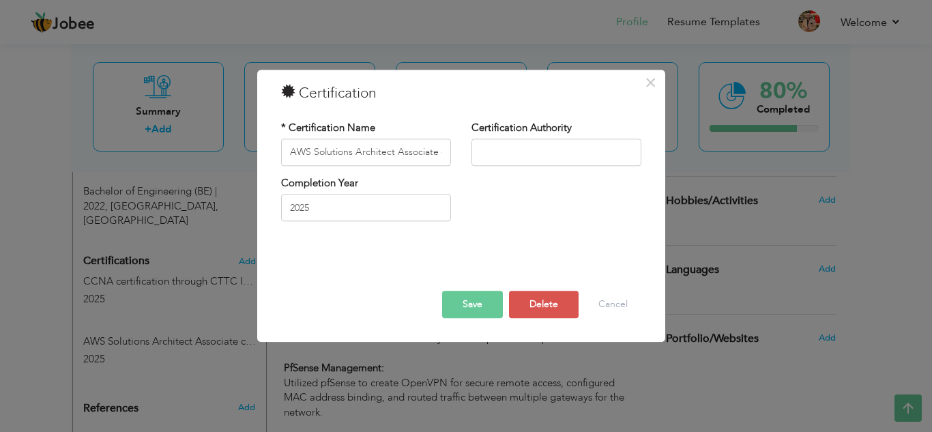
click at [463, 296] on button "Save" at bounding box center [472, 304] width 61 height 27
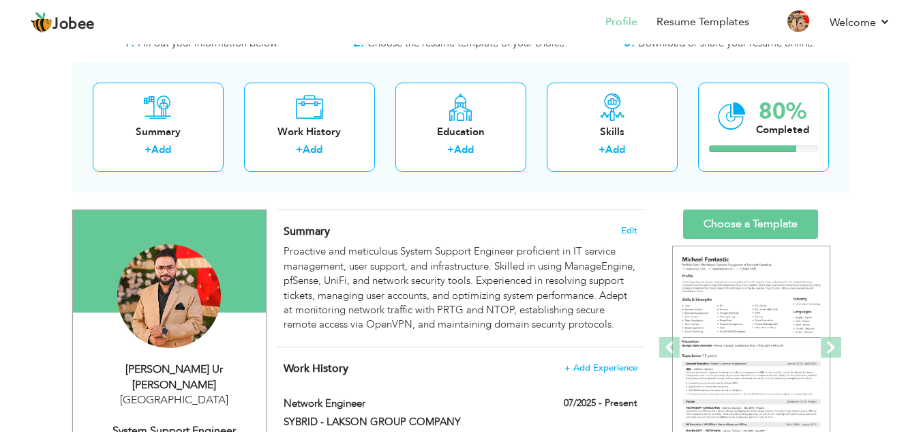
scroll to position [68, 0]
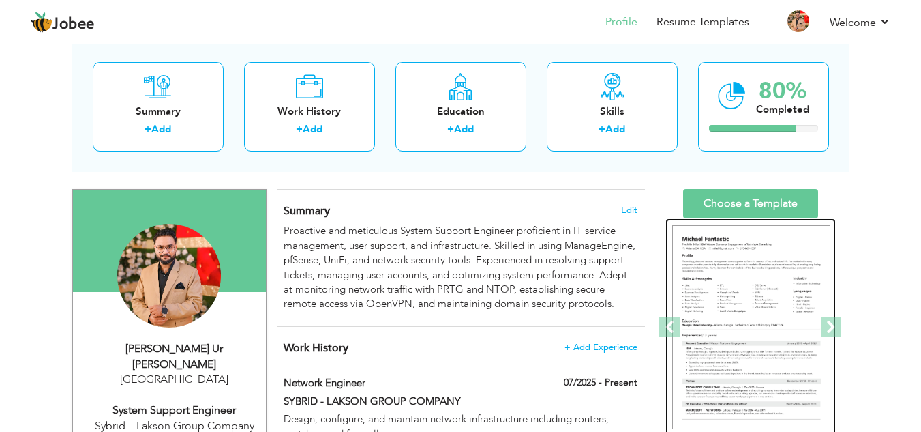
click at [787, 300] on img at bounding box center [751, 327] width 158 height 205
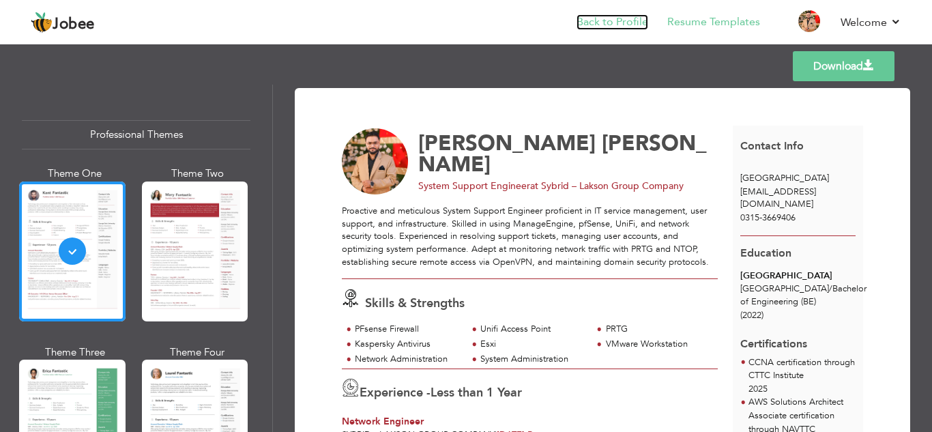
click at [617, 19] on link "Back to Profile" at bounding box center [612, 22] width 72 height 16
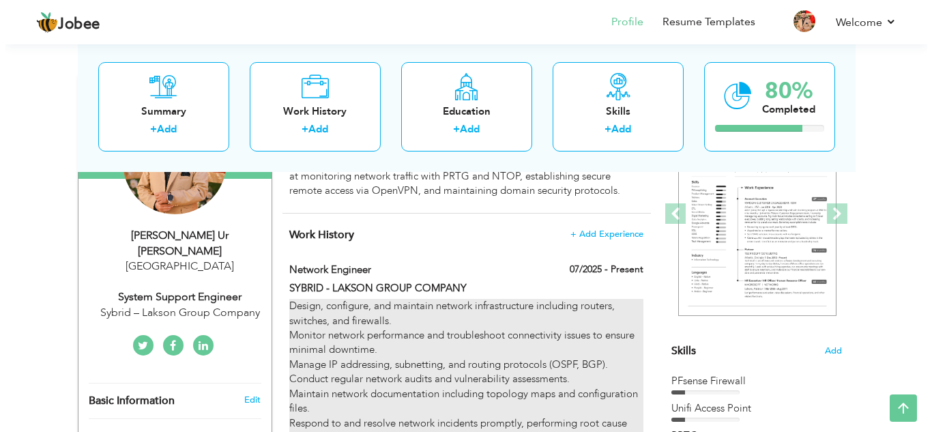
scroll to position [205, 0]
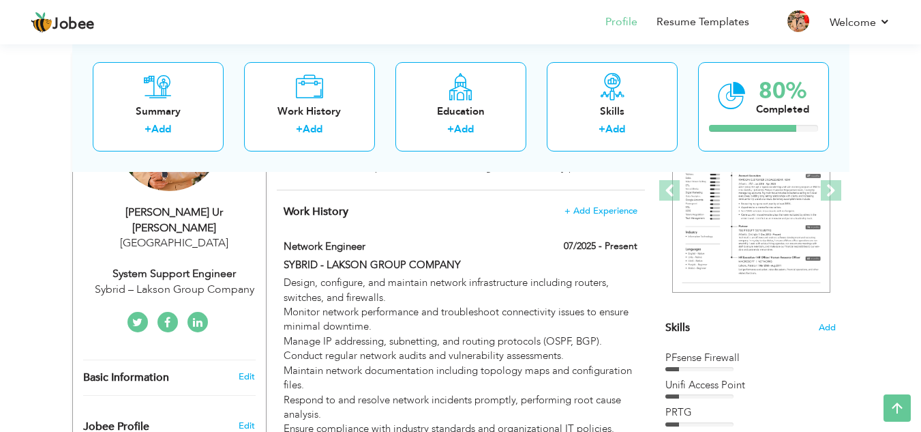
click at [204, 266] on div "System Support Engineer" at bounding box center [174, 274] width 183 height 16
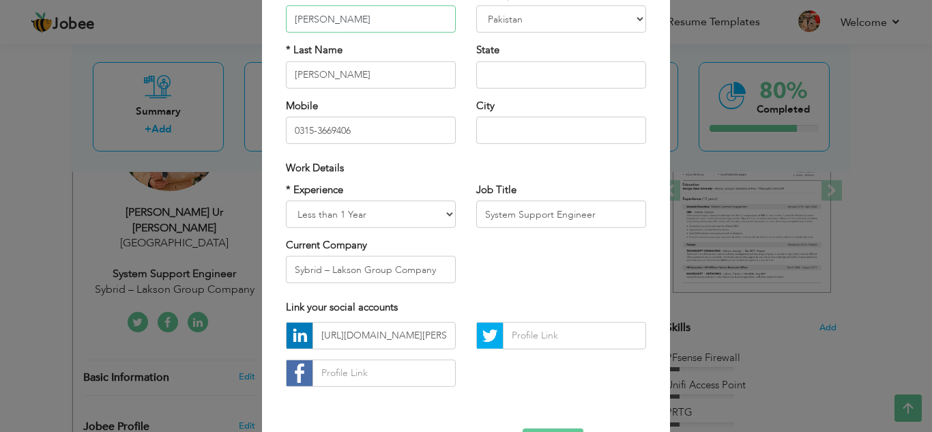
scroll to position [136, 0]
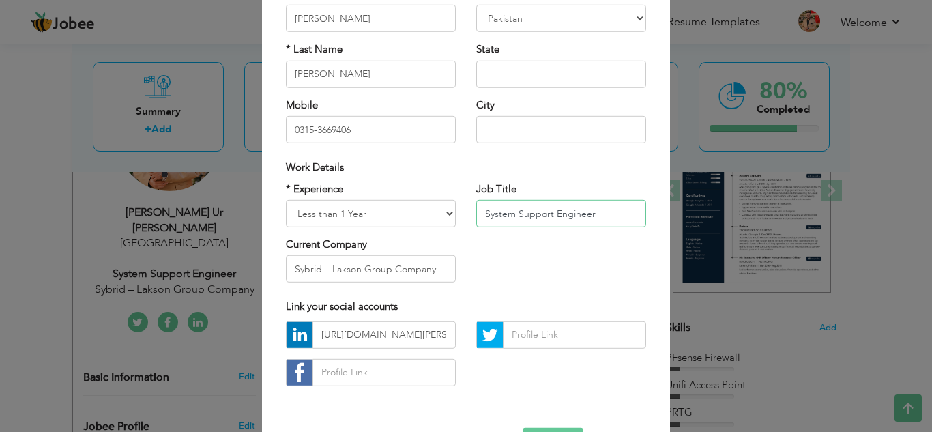
click at [599, 214] on input "System Support Engineer" at bounding box center [561, 213] width 170 height 27
type input "S"
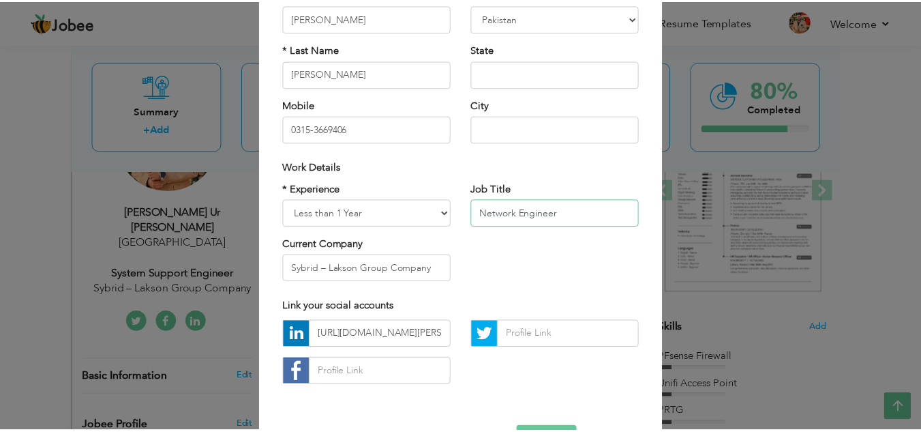
scroll to position [183, 0]
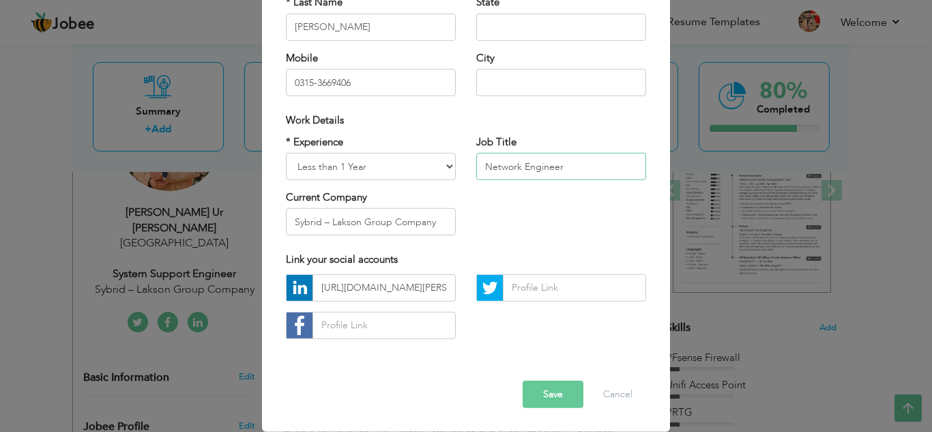
type input "Network Engineer"
click at [551, 394] on button "Save" at bounding box center [552, 394] width 61 height 27
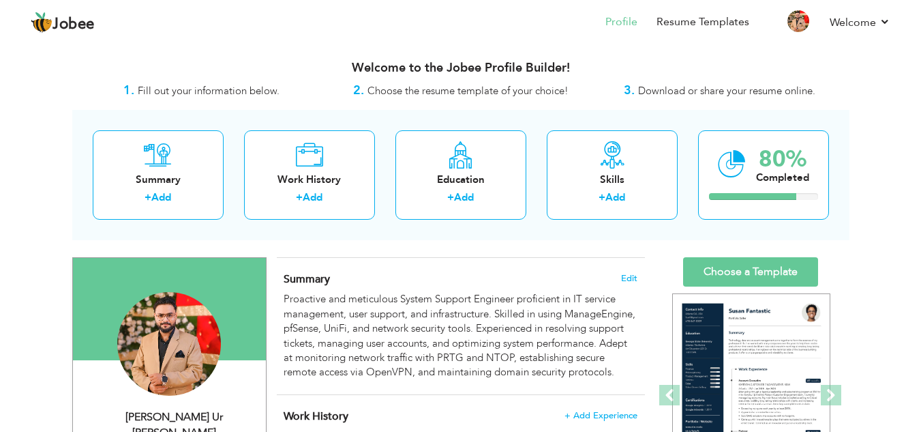
scroll to position [68, 0]
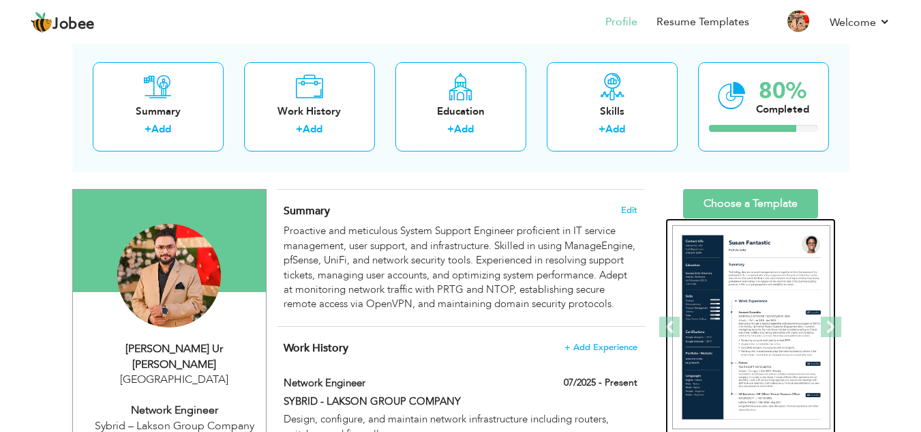
click at [712, 311] on img at bounding box center [751, 327] width 158 height 205
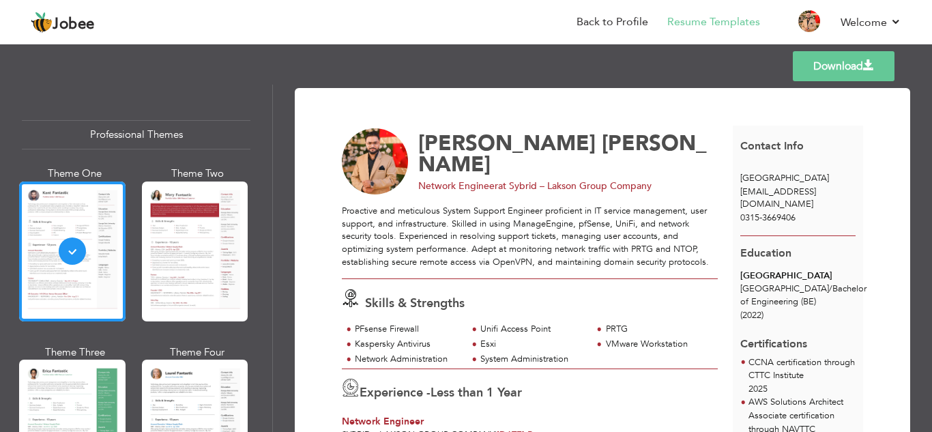
click at [850, 64] on link "Download" at bounding box center [843, 66] width 102 height 30
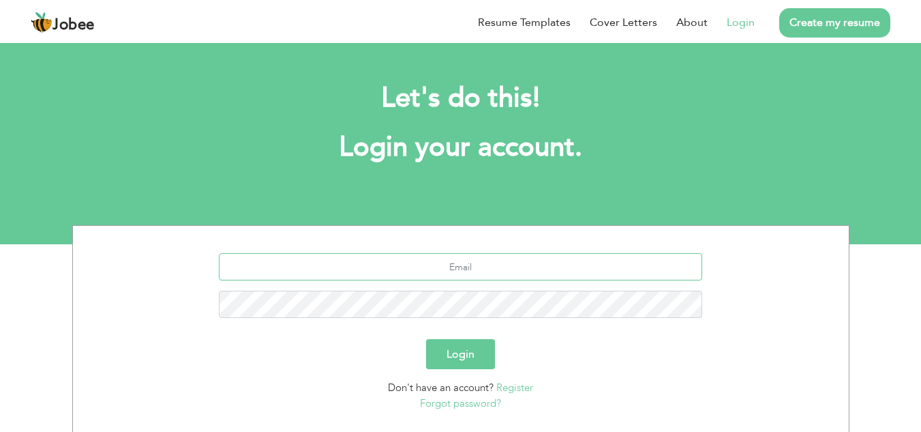
click at [486, 259] on input "text" at bounding box center [461, 266] width 484 height 27
click at [451, 269] on input "text" at bounding box center [461, 266] width 484 height 27
click at [452, 263] on input "text" at bounding box center [461, 266] width 484 height 27
type input "sa"
click at [426, 267] on input "text" at bounding box center [461, 266] width 484 height 27
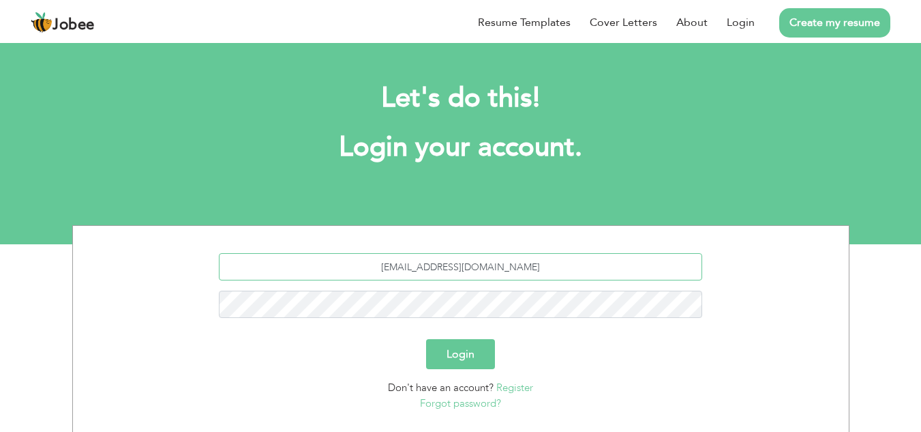
type input "[EMAIL_ADDRESS][DOMAIN_NAME]"
click at [426, 339] on button "Login" at bounding box center [460, 354] width 69 height 30
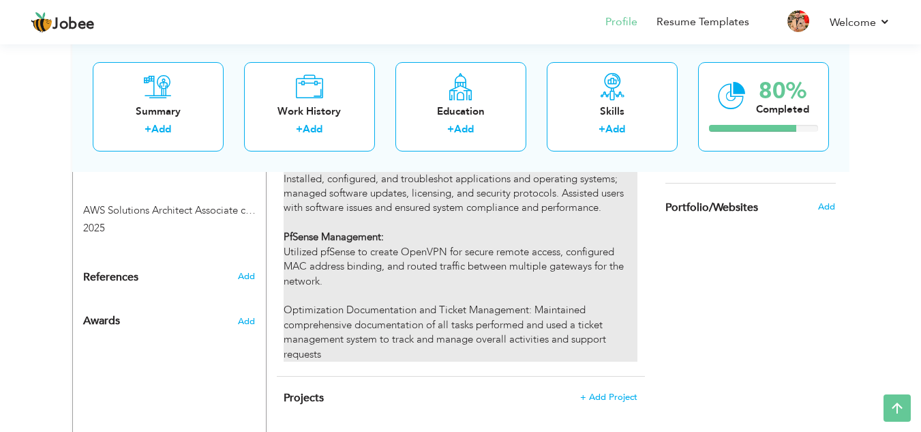
click at [353, 326] on p "Hardware Troubleshooting: Specialized in upgrading HDDs, RAM, and configuring S…" at bounding box center [460, 223] width 353 height 278
type input "System Support Engineer"
type input "SYBRID - LAKSON GROUP COMPANY"
type input "07/2024"
checkbox input "true"
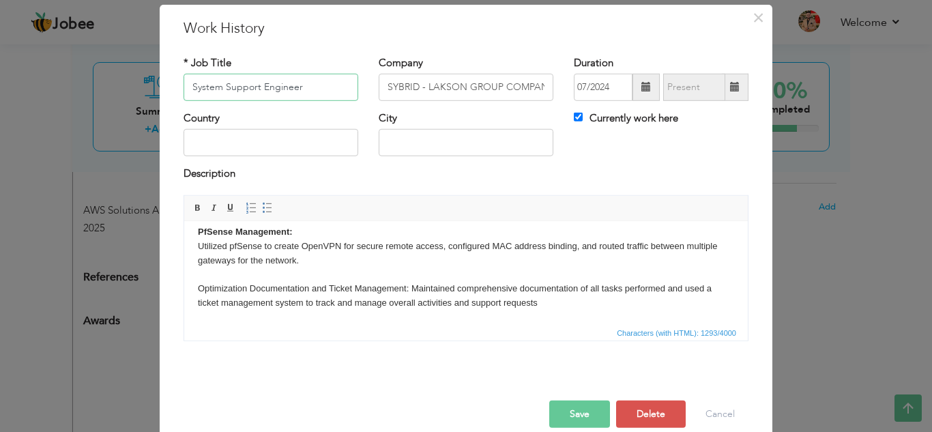
scroll to position [59, 0]
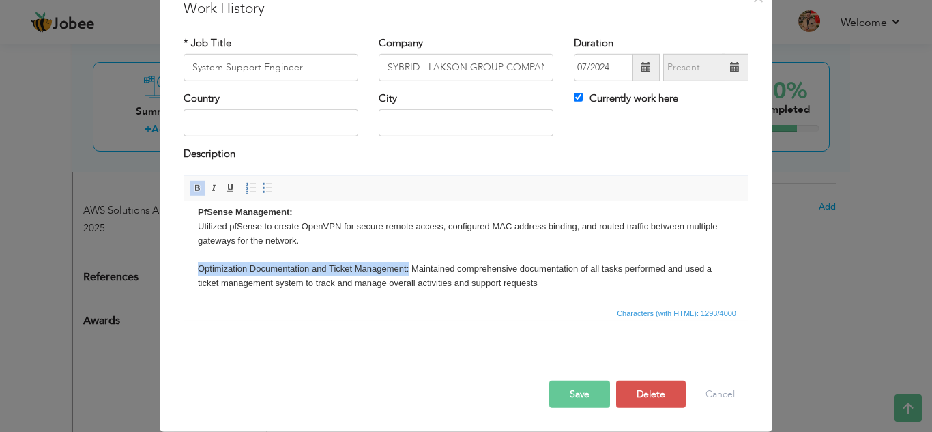
drag, startPoint x: 198, startPoint y: 268, endPoint x: 409, endPoint y: 266, distance: 210.1
click at [409, 266] on p "Hardware Troubleshooting: Specialized in upgrading HDDs, RAM, and configuring S…" at bounding box center [466, 190] width 536 height 198
click at [194, 188] on span at bounding box center [197, 188] width 11 height 11
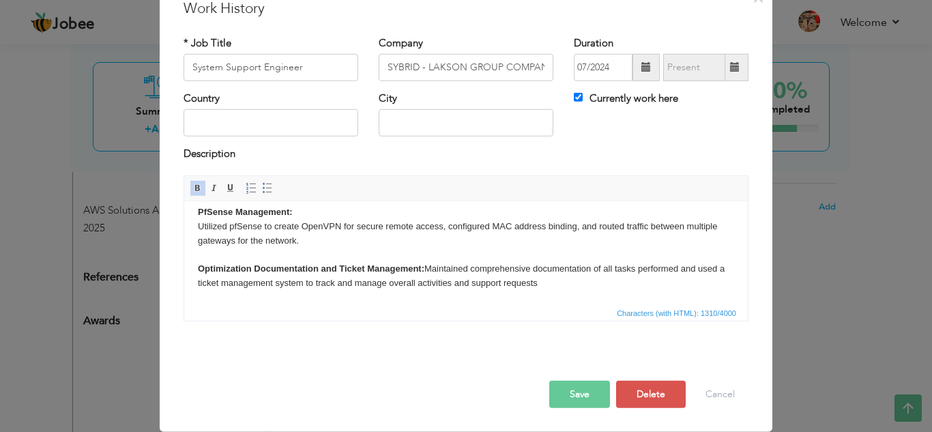
click at [430, 266] on p "Hardware Troubleshooting: Specialized in upgrading HDDs, RAM, and configuring S…" at bounding box center [466, 190] width 536 height 198
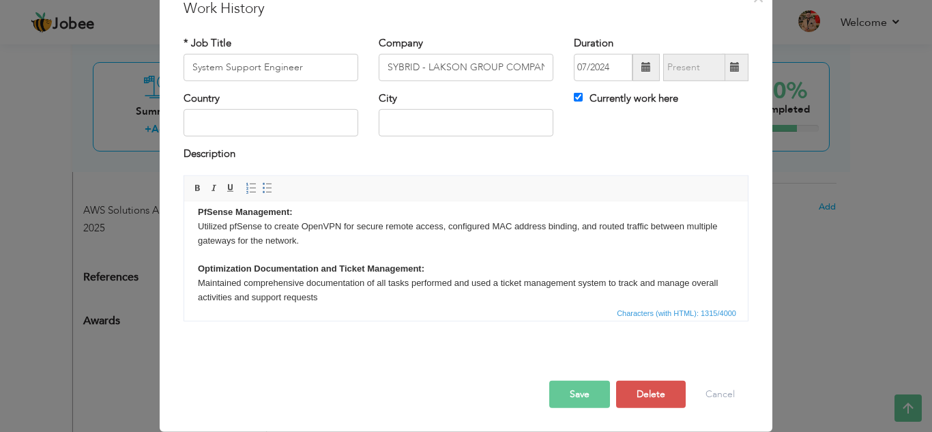
click at [576, 398] on button "Save" at bounding box center [579, 394] width 61 height 27
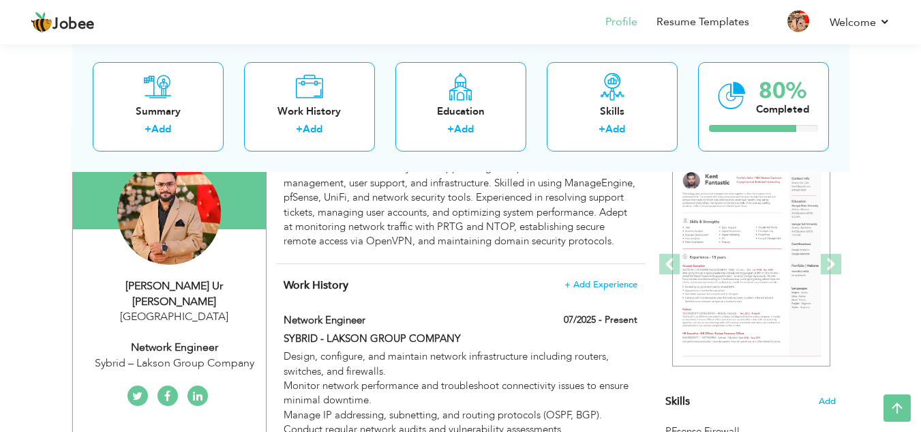
scroll to position [0, 0]
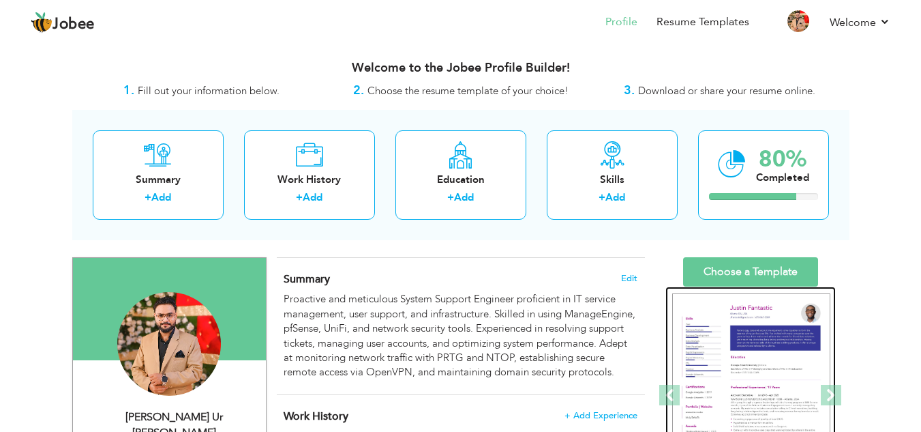
click at [768, 329] on img at bounding box center [751, 395] width 158 height 205
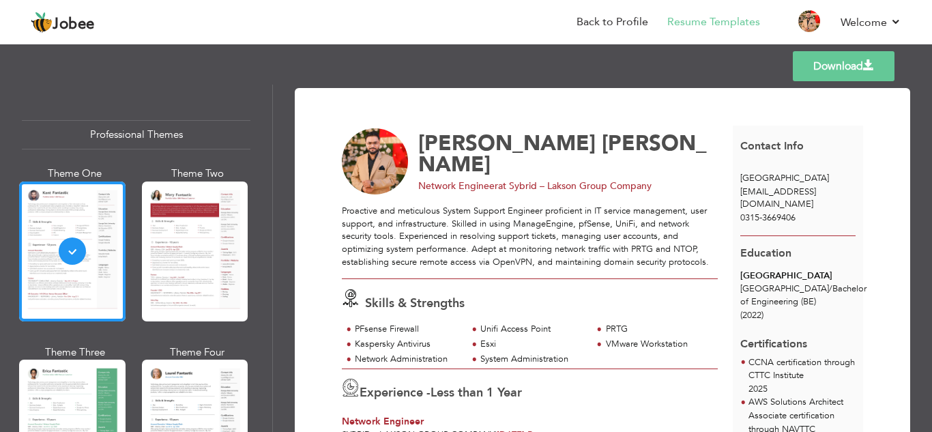
click at [844, 65] on link "Download" at bounding box center [843, 66] width 102 height 30
